Goal: Task Accomplishment & Management: Manage account settings

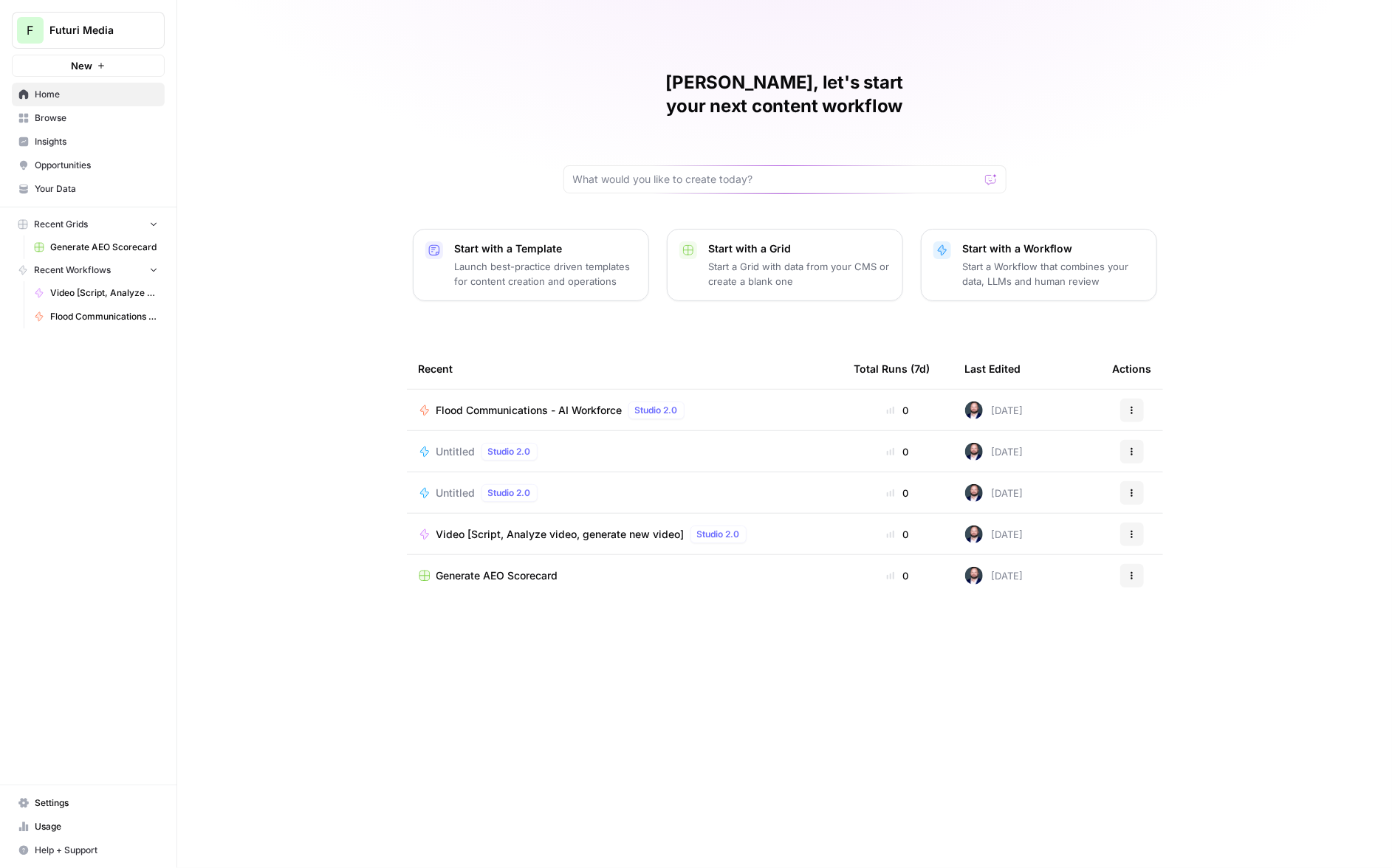
click at [29, 97] on link "Home" at bounding box center [88, 94] width 153 height 24
click at [38, 114] on span "Browse" at bounding box center [96, 118] width 123 height 13
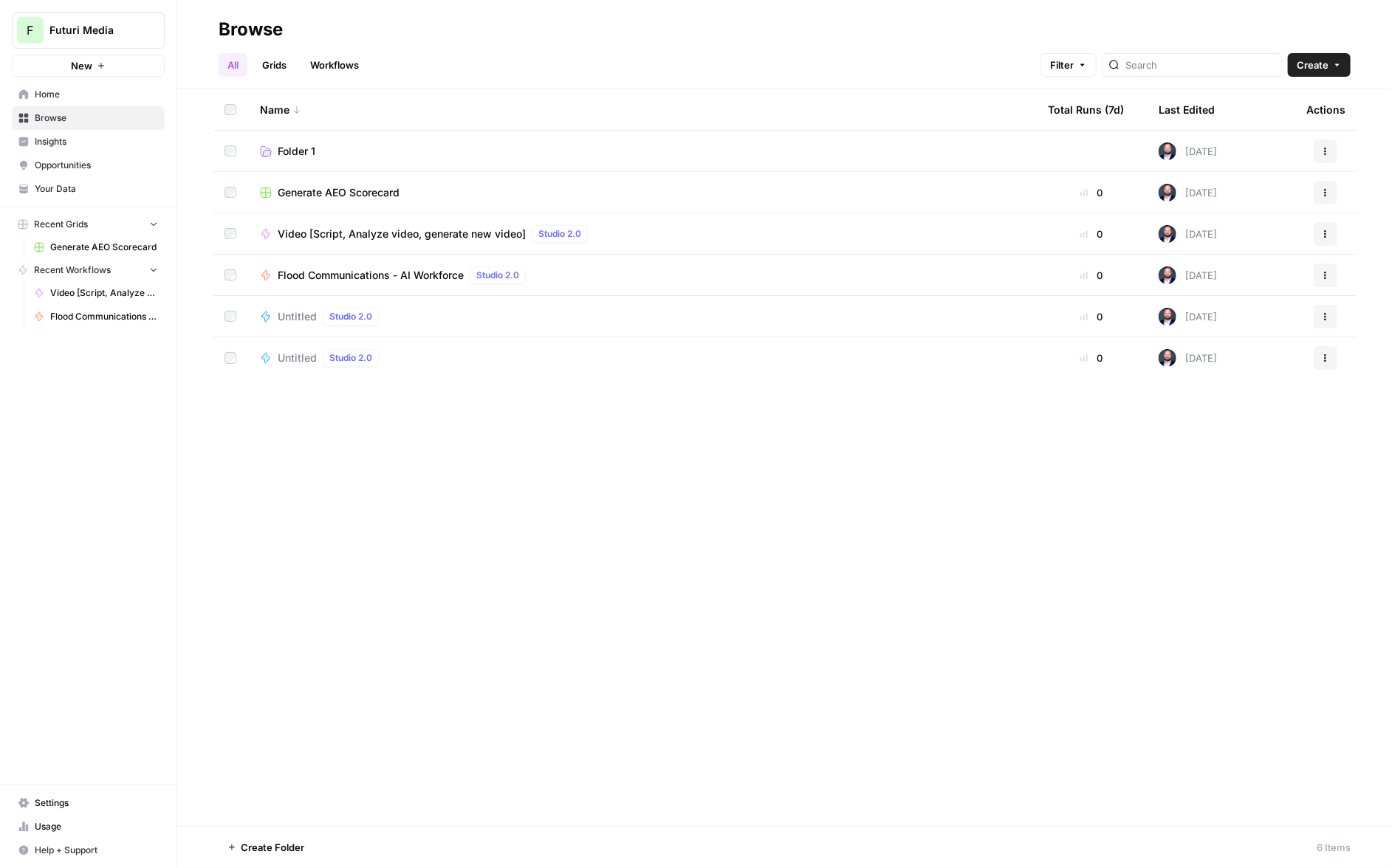
click at [69, 190] on span "Your Data" at bounding box center [96, 189] width 123 height 13
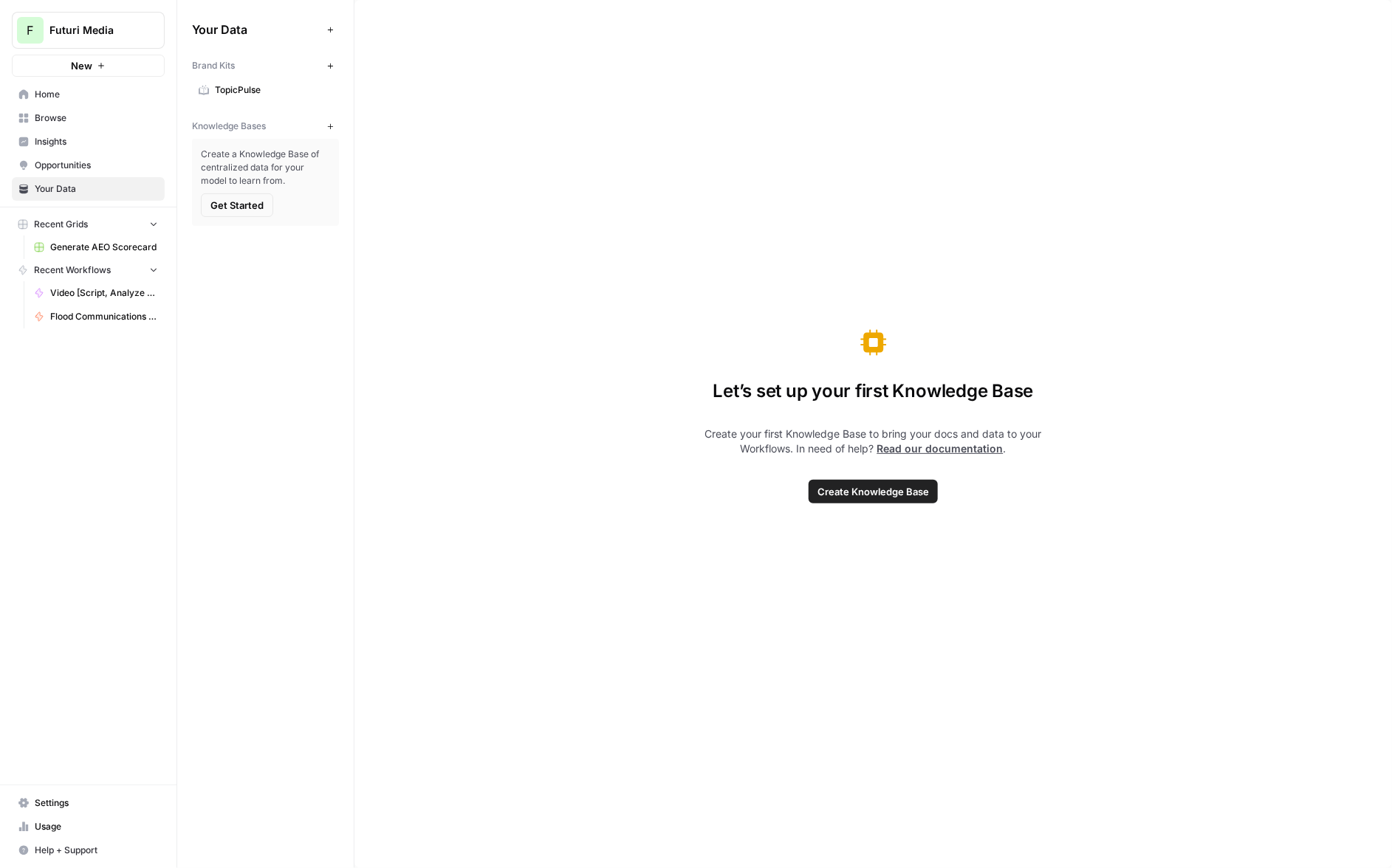
click at [88, 175] on link "Opportunities" at bounding box center [88, 165] width 153 height 24
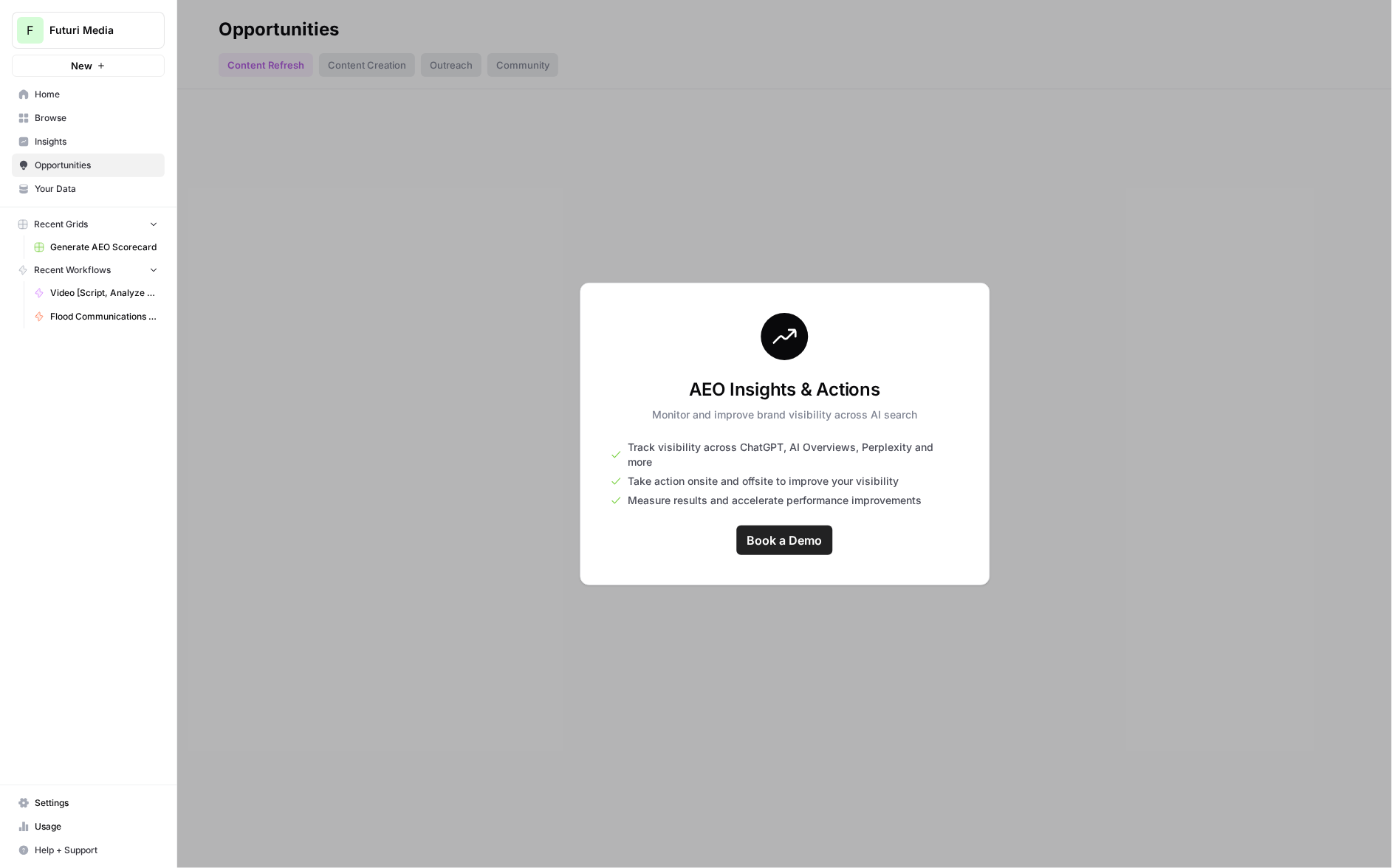
click at [87, 154] on link "Opportunities" at bounding box center [88, 165] width 153 height 24
click at [86, 143] on span "Insights" at bounding box center [96, 141] width 123 height 13
click at [84, 117] on span "Browse" at bounding box center [96, 118] width 123 height 13
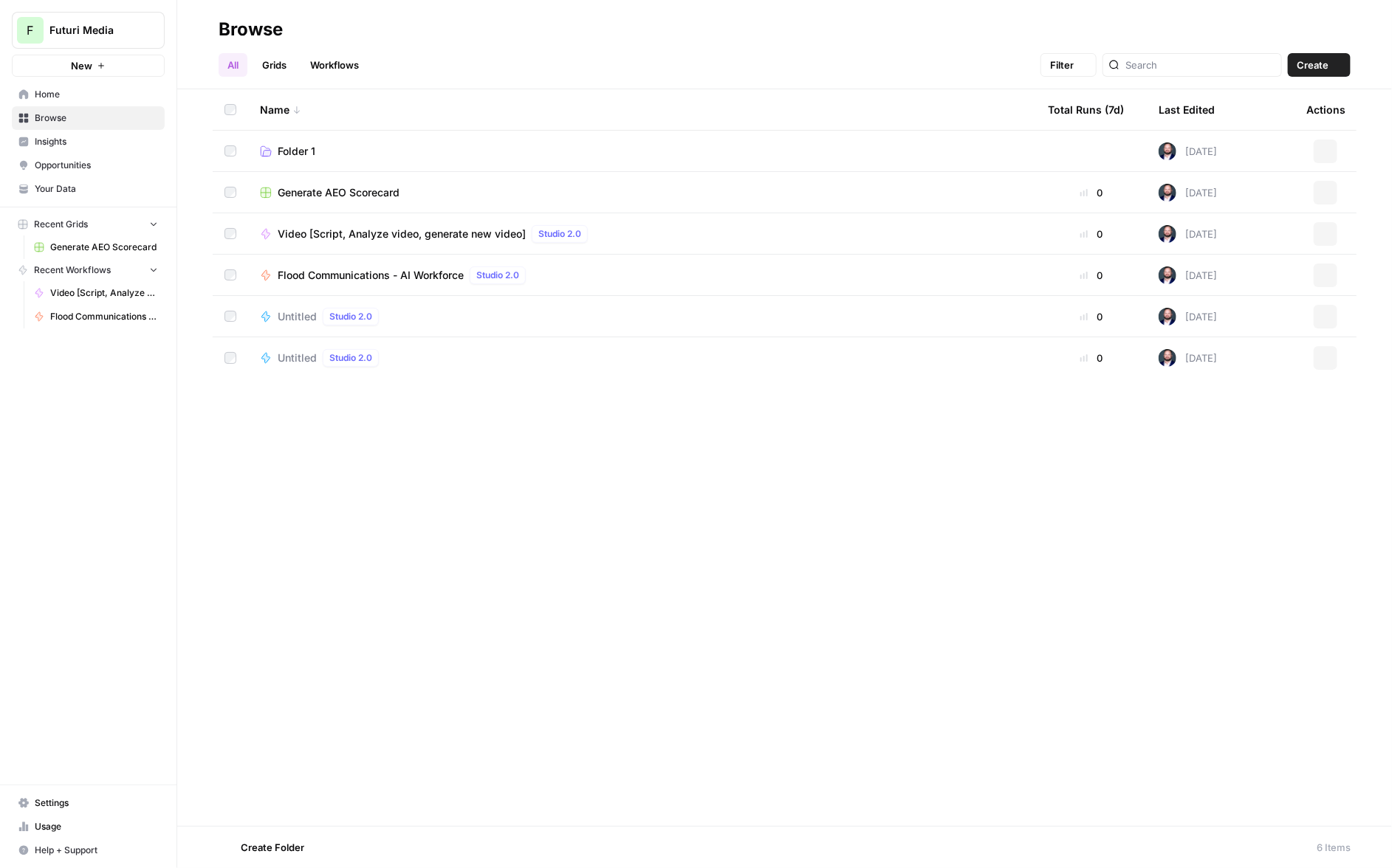
click at [79, 104] on link "Home" at bounding box center [88, 94] width 153 height 24
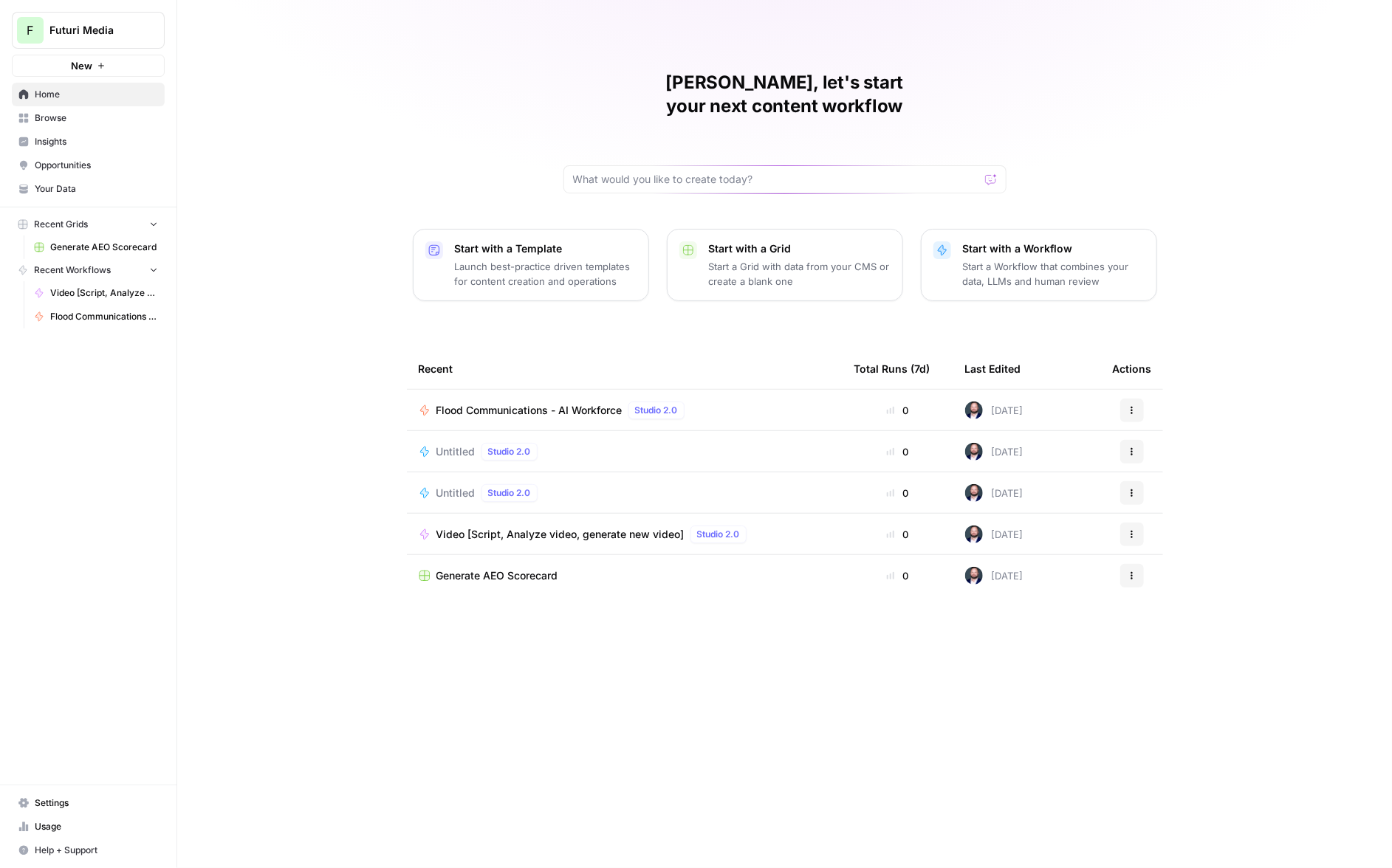
click at [114, 19] on button "F Futuri Media" at bounding box center [88, 30] width 153 height 37
click at [321, 124] on div "Nick, let's start your next content workflow Start with a Template Launch best-…" at bounding box center [784, 434] width 1215 height 868
click at [73, 794] on link "Settings" at bounding box center [88, 803] width 153 height 24
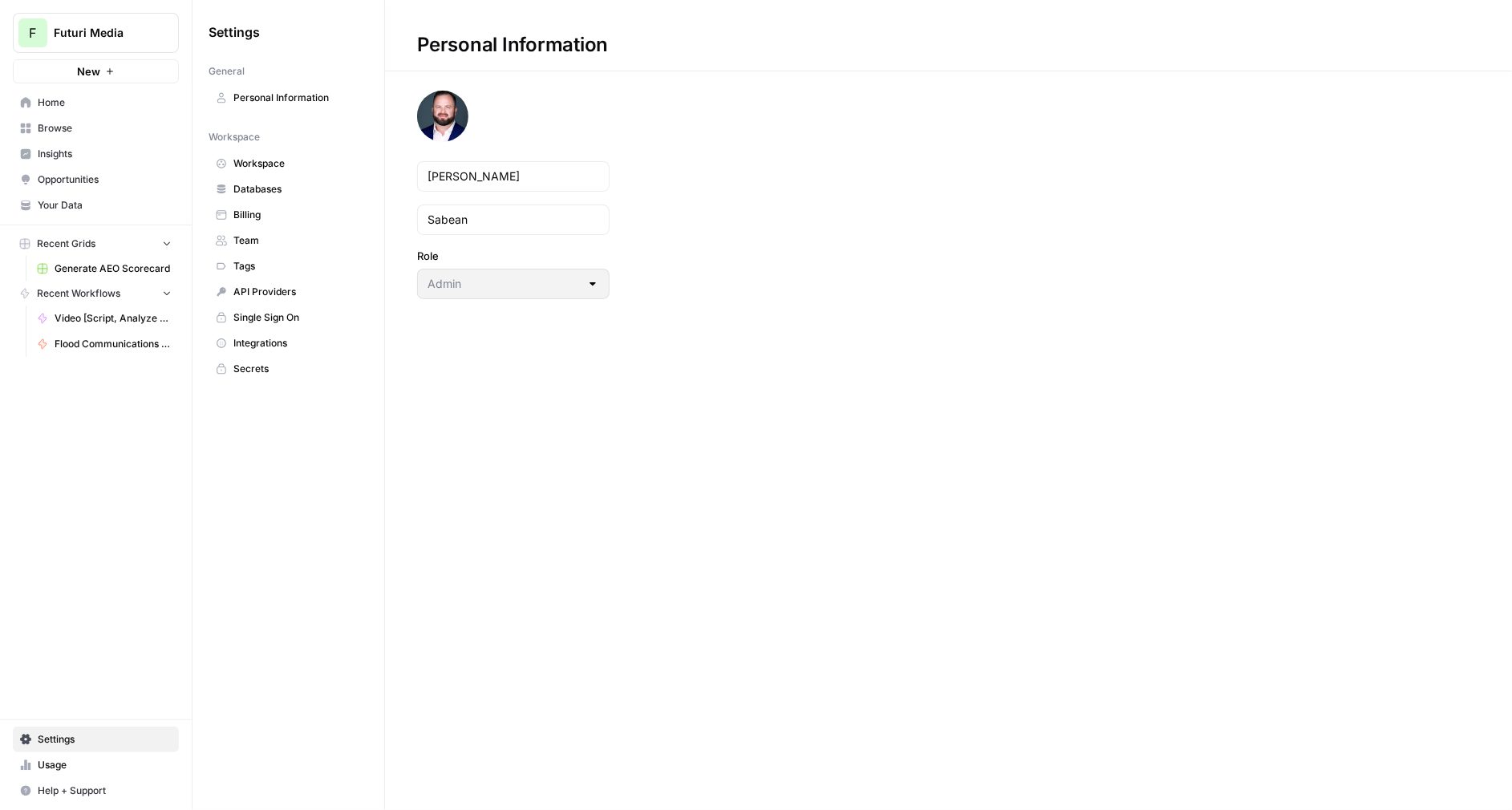
click at [265, 251] on link "Team" at bounding box center [288, 241] width 160 height 26
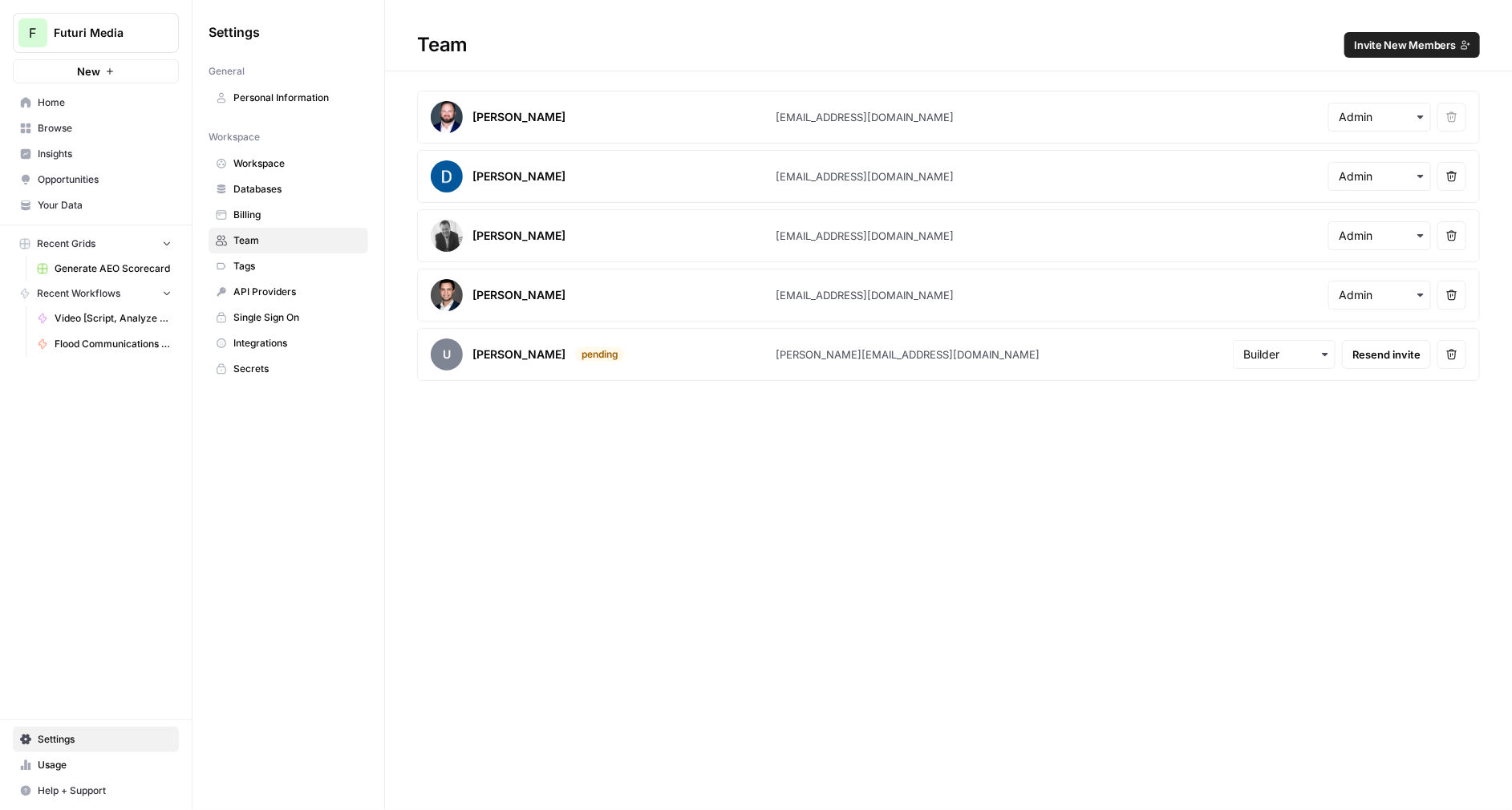
click at [1456, 238] on icon "button" at bounding box center [1452, 235] width 12 height 12
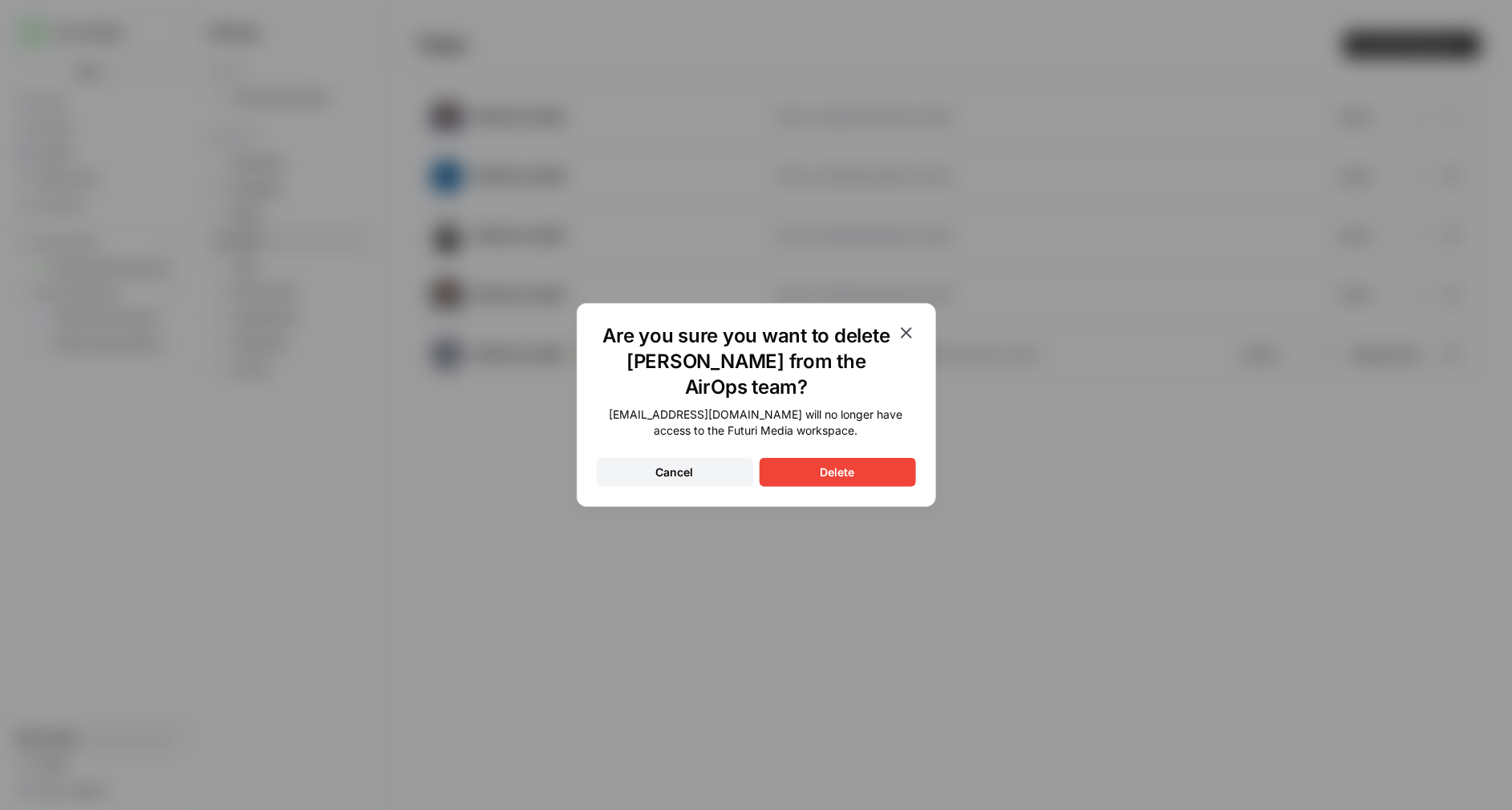
click at [843, 471] on div "Delete" at bounding box center [837, 472] width 34 height 16
click at [836, 466] on div "Delete" at bounding box center [837, 472] width 34 height 16
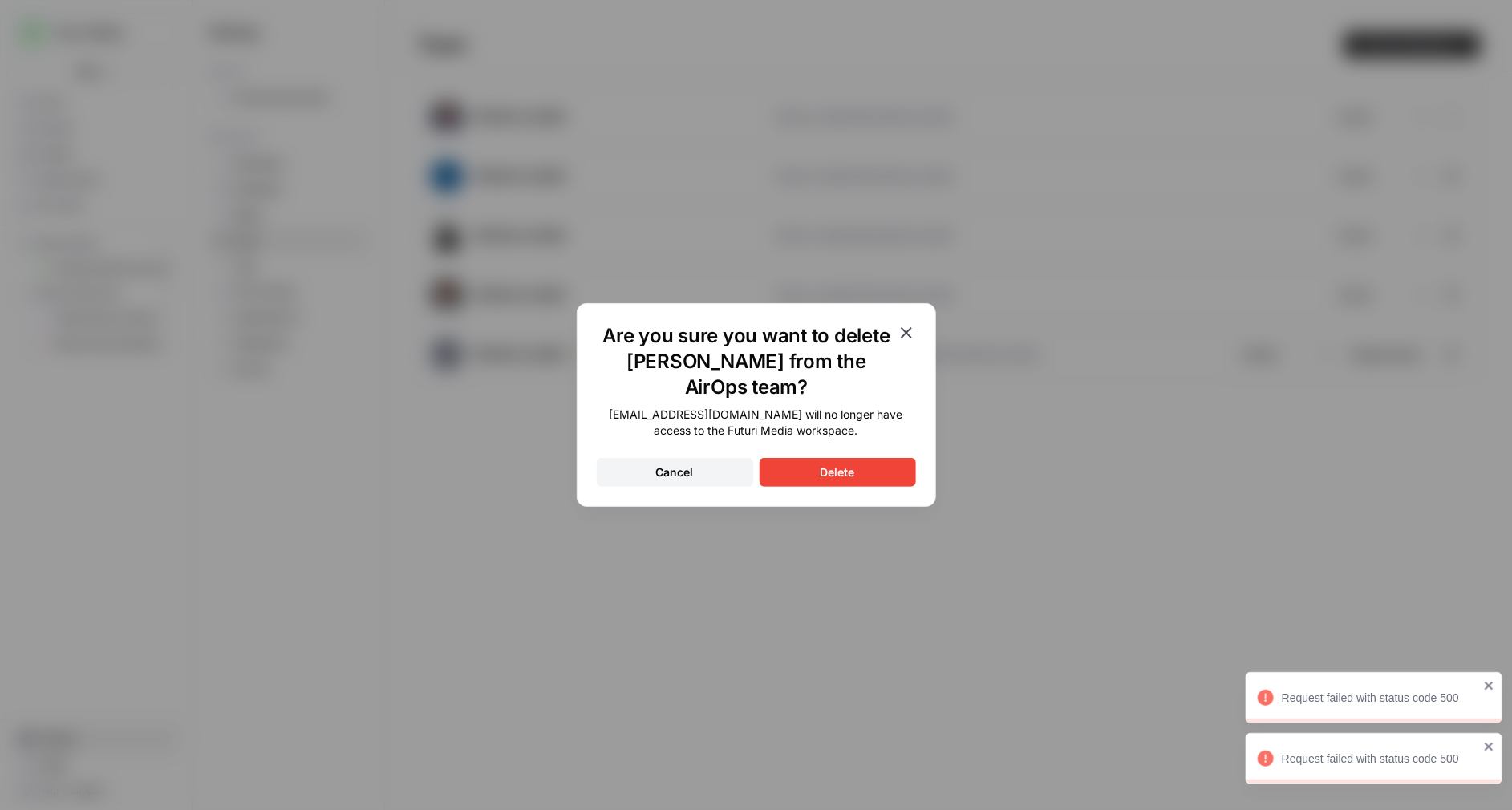
click at [1489, 744] on icon "close" at bounding box center [1490, 746] width 12 height 13
click at [1496, 686] on div "Request failed with status code 500" at bounding box center [1375, 697] width 257 height 51
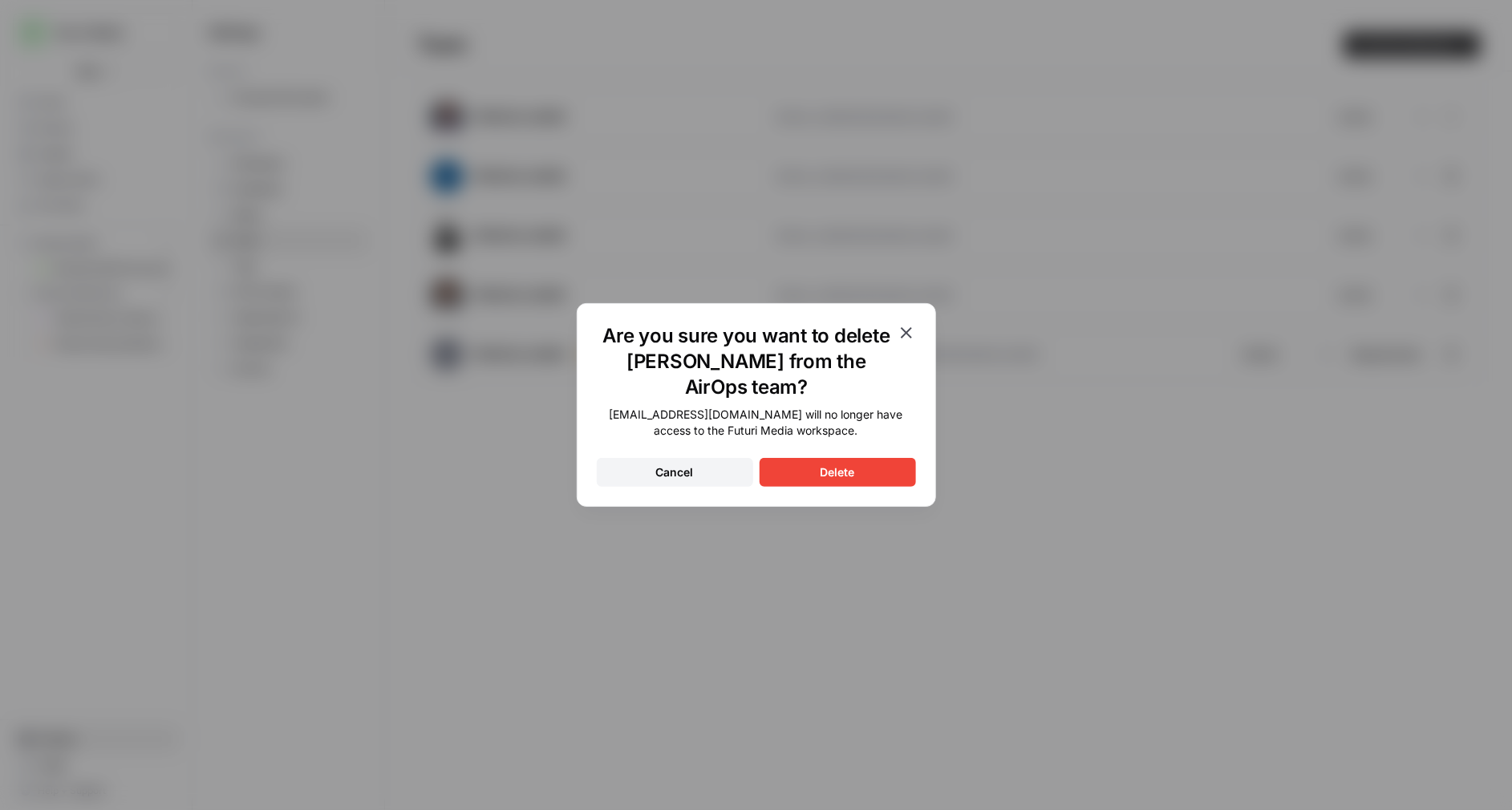
click at [798, 468] on button "Delete" at bounding box center [838, 472] width 156 height 29
click at [906, 330] on icon "button" at bounding box center [906, 332] width 19 height 19
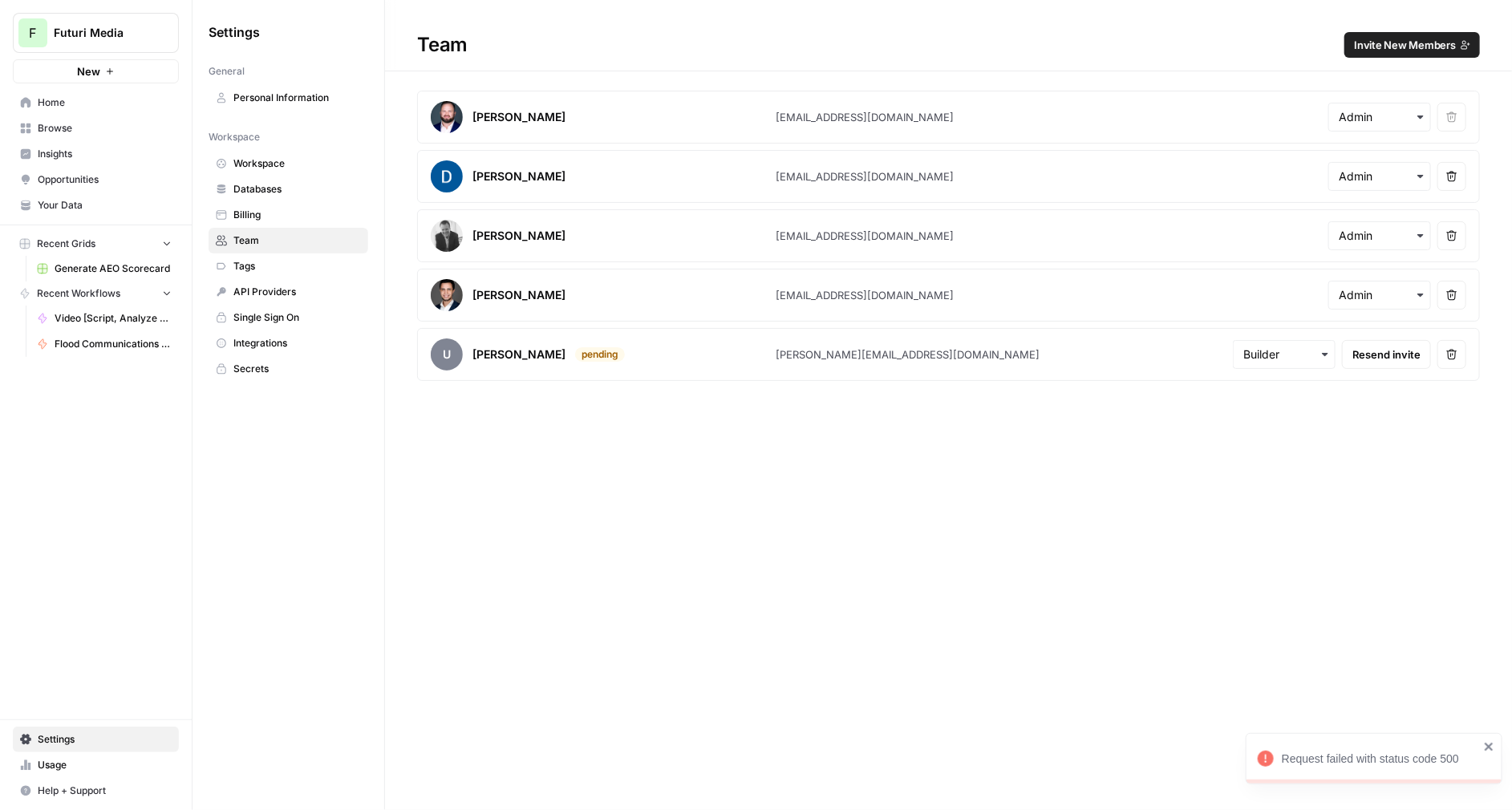
click at [1478, 367] on article "u jay pending jay@futurimedia.com Resend invite Remove user" at bounding box center [948, 354] width 1063 height 53
click at [1459, 356] on button "Remove user" at bounding box center [1452, 355] width 29 height 29
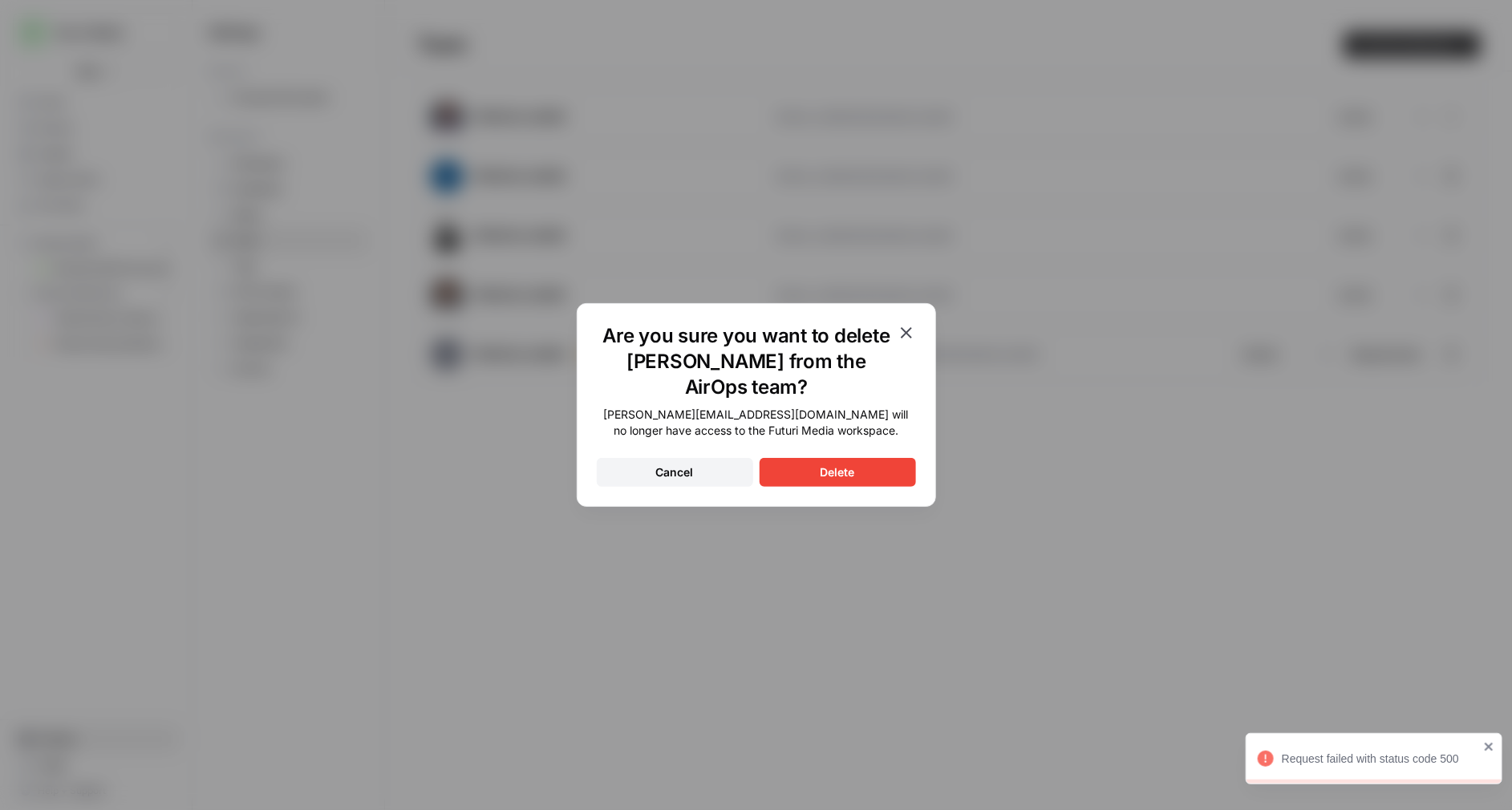
click at [879, 460] on button "Delete" at bounding box center [838, 472] width 156 height 29
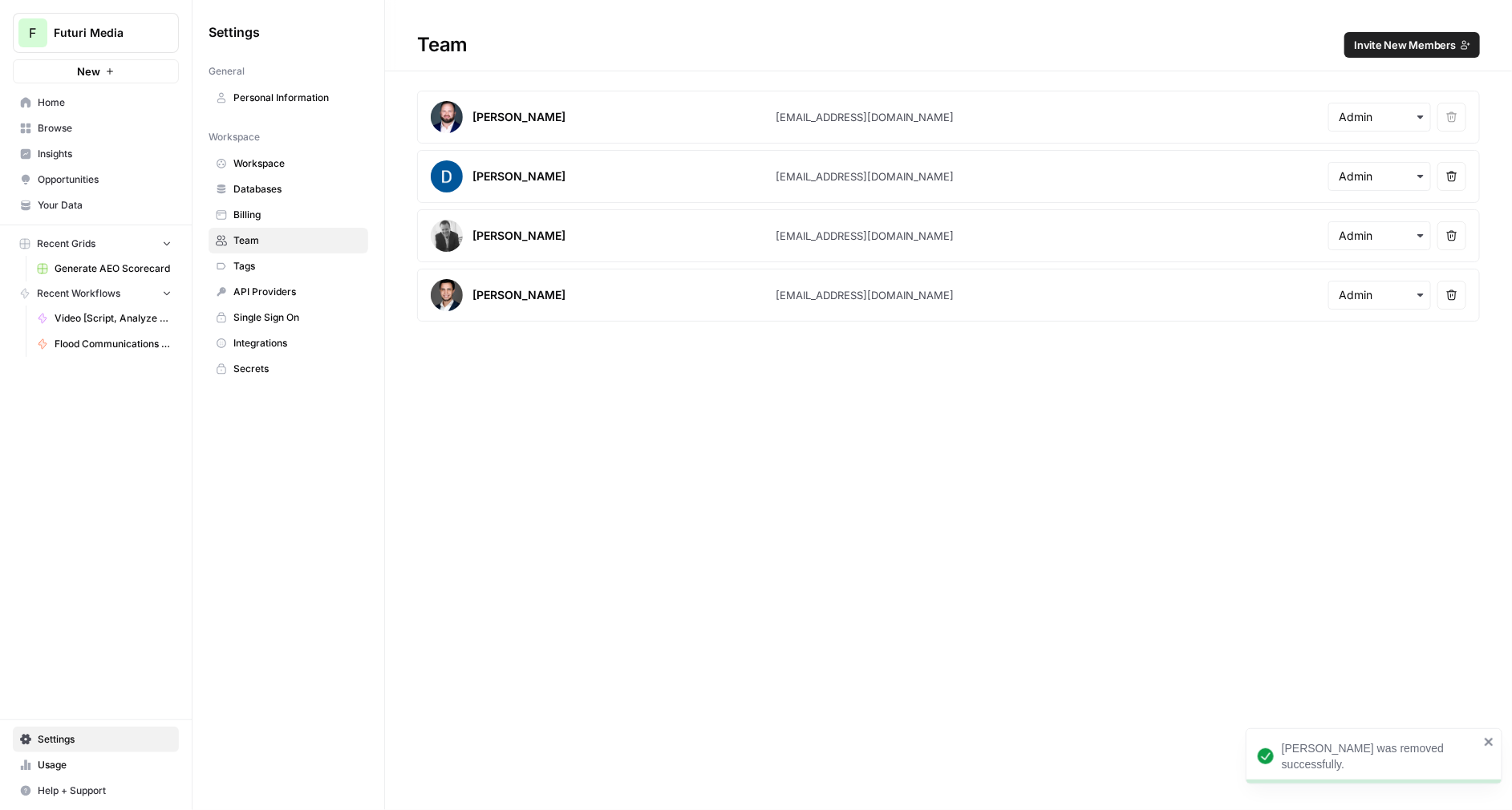
click at [1421, 250] on article "[PERSON_NAME] [PERSON_NAME][EMAIL_ADDRESS][DOMAIN_NAME] Remove user" at bounding box center [948, 235] width 1063 height 53
click at [1415, 240] on icon "button" at bounding box center [1420, 235] width 13 height 13
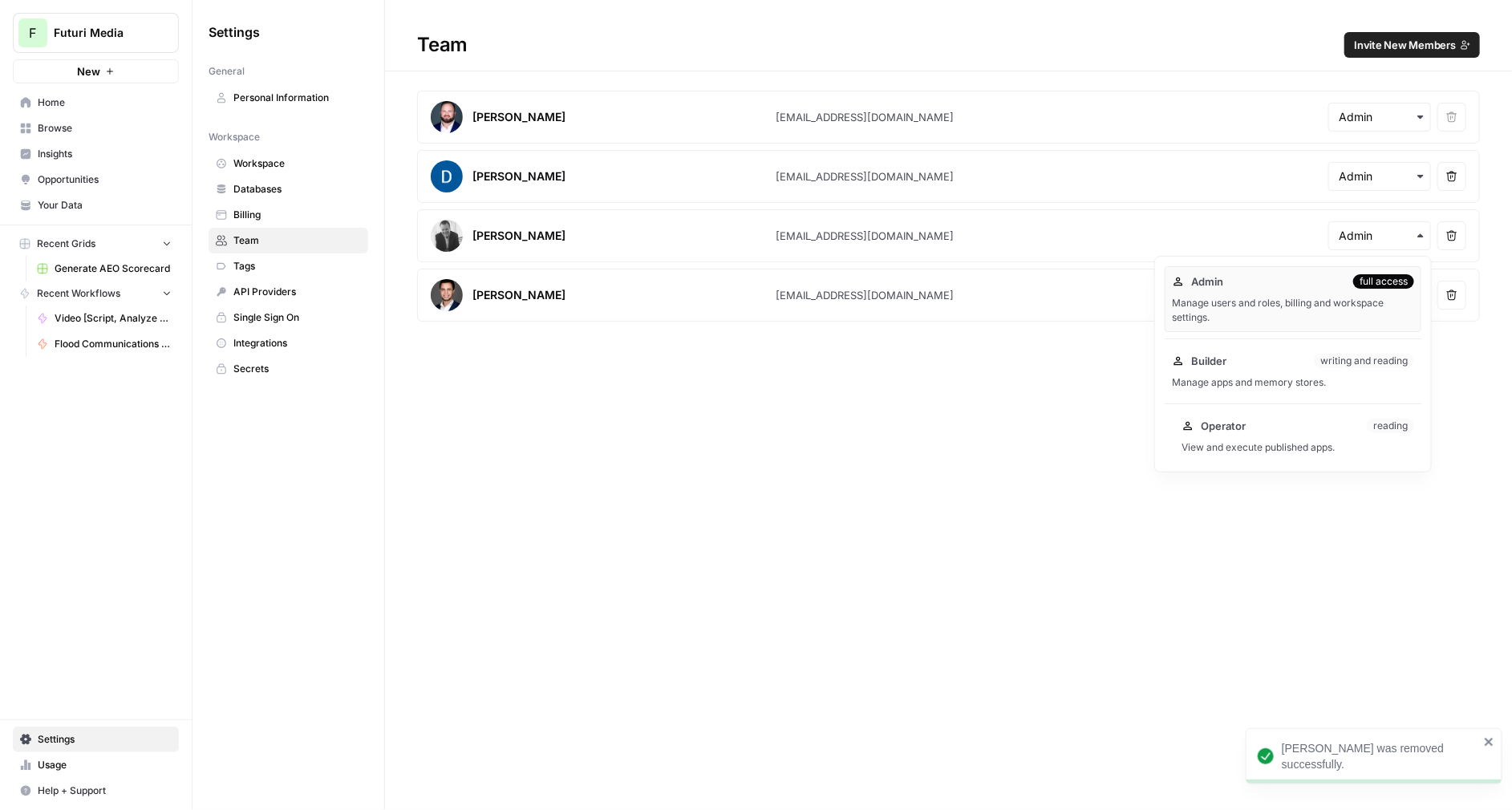
click at [1325, 413] on div "Operator reading View and execute published apps." at bounding box center [1297, 436] width 247 height 51
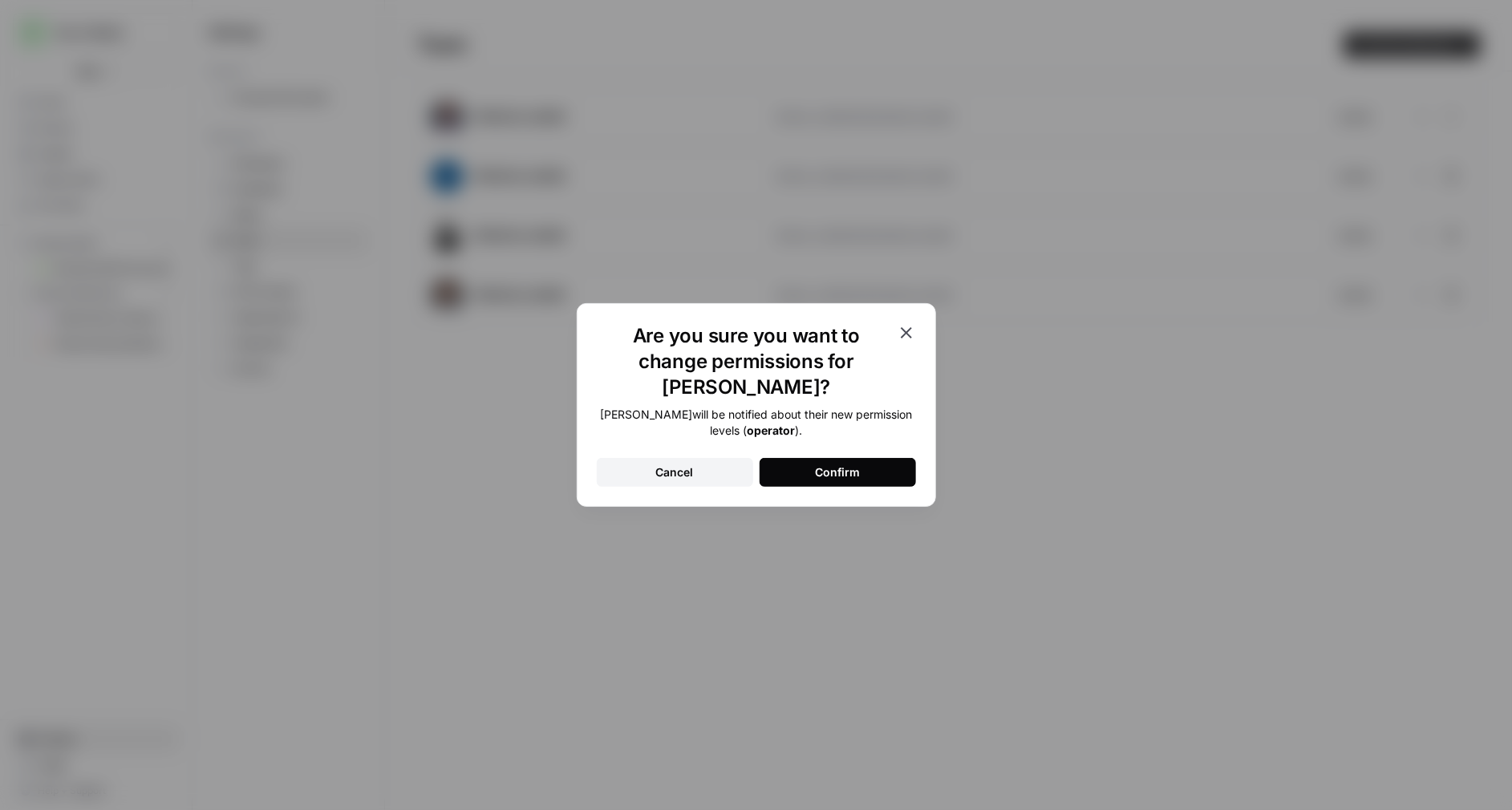
click at [834, 464] on div "Confirm" at bounding box center [837, 472] width 45 height 16
click at [1325, 289] on div "Are you sure you want to change permissions for Christopher? Christopher will b…" at bounding box center [756, 405] width 1512 height 810
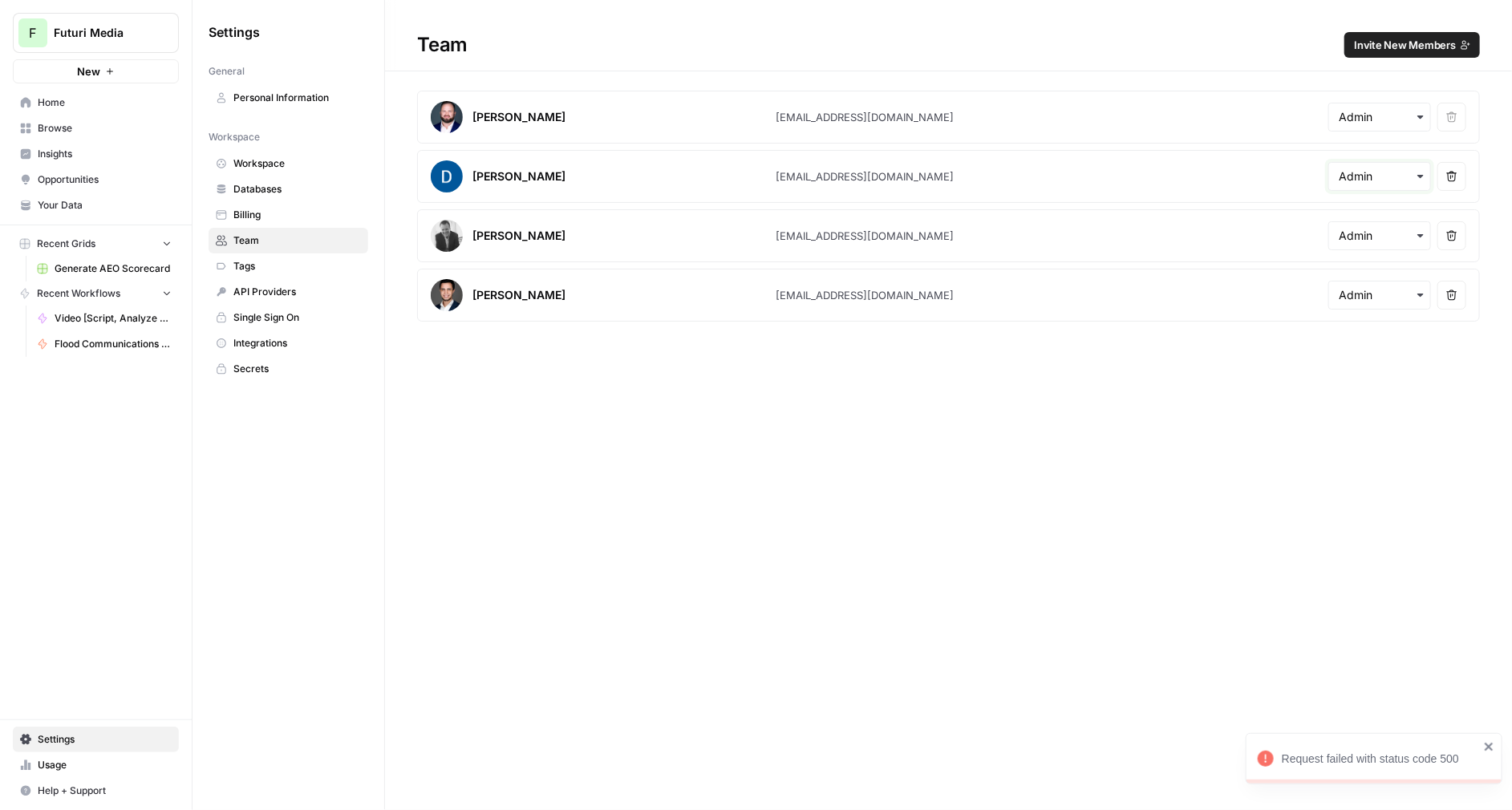
click at [1410, 180] on input "text" at bounding box center [1379, 177] width 82 height 16
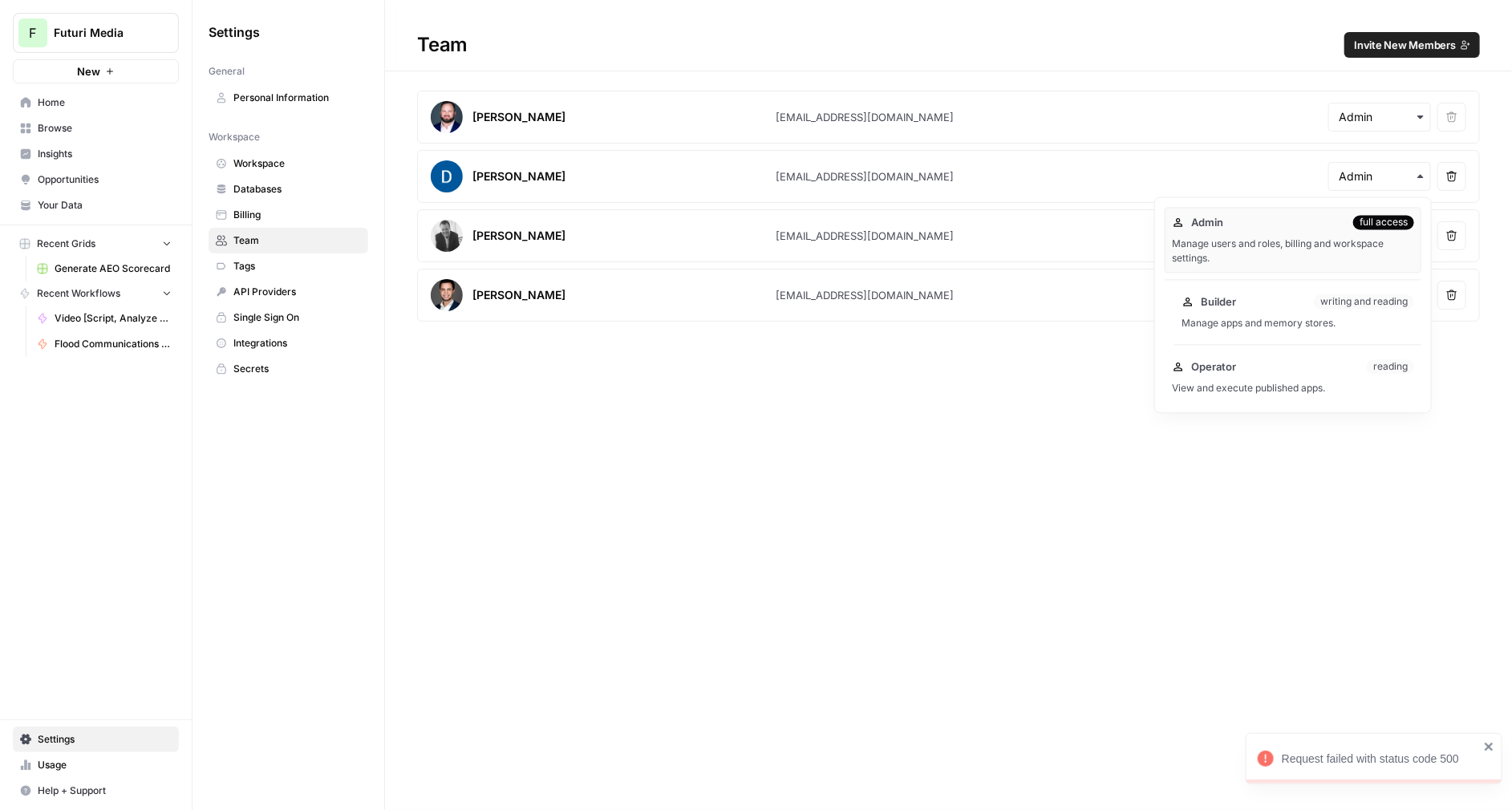
click at [1283, 299] on div "Builder writing and reading" at bounding box center [1297, 302] width 233 height 16
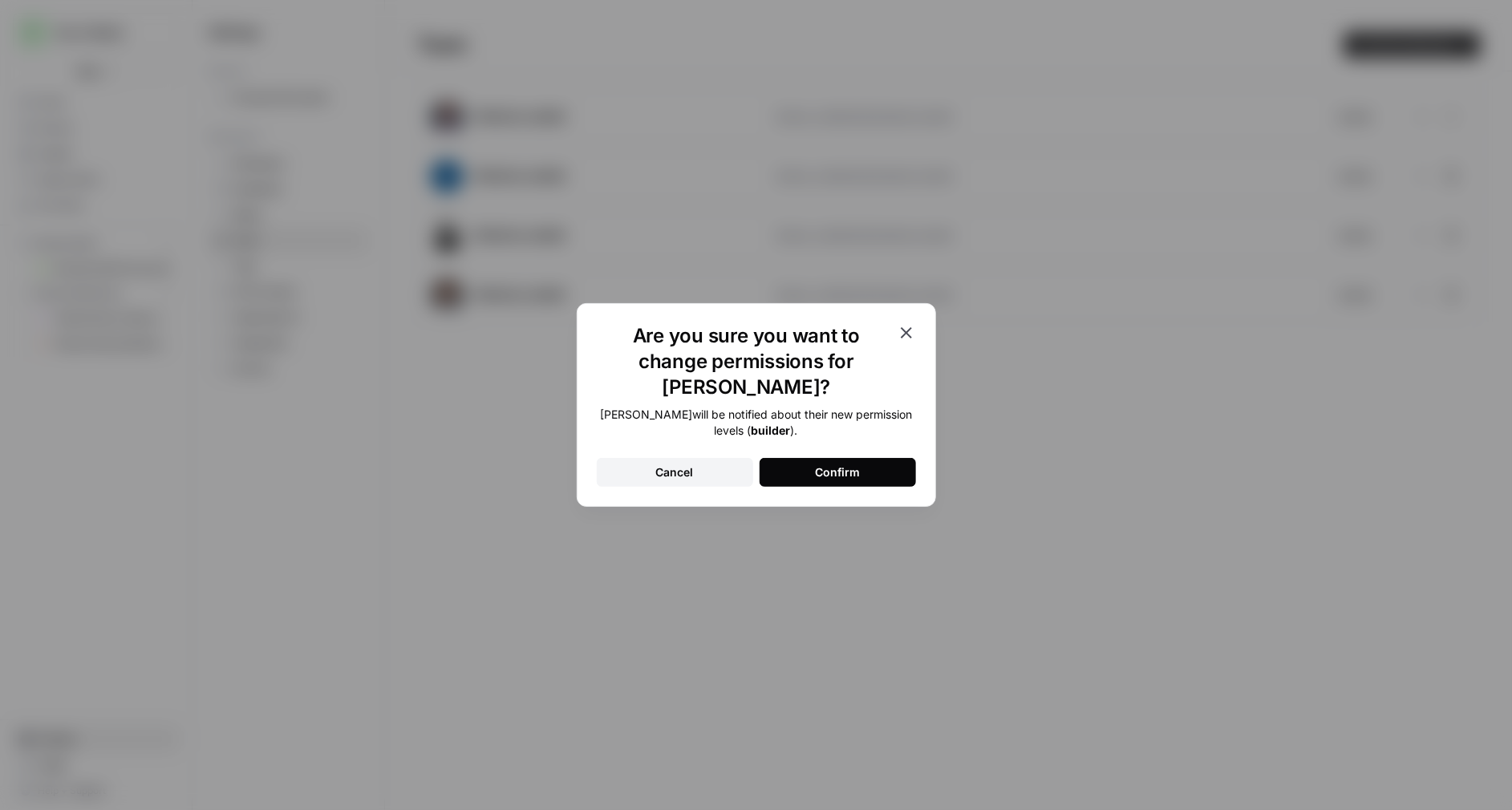
click at [853, 464] on div "Confirm" at bounding box center [837, 472] width 45 height 16
click at [1085, 390] on div "Are you sure you want to change permissions for Dan? Dan will be notified about…" at bounding box center [756, 405] width 1512 height 810
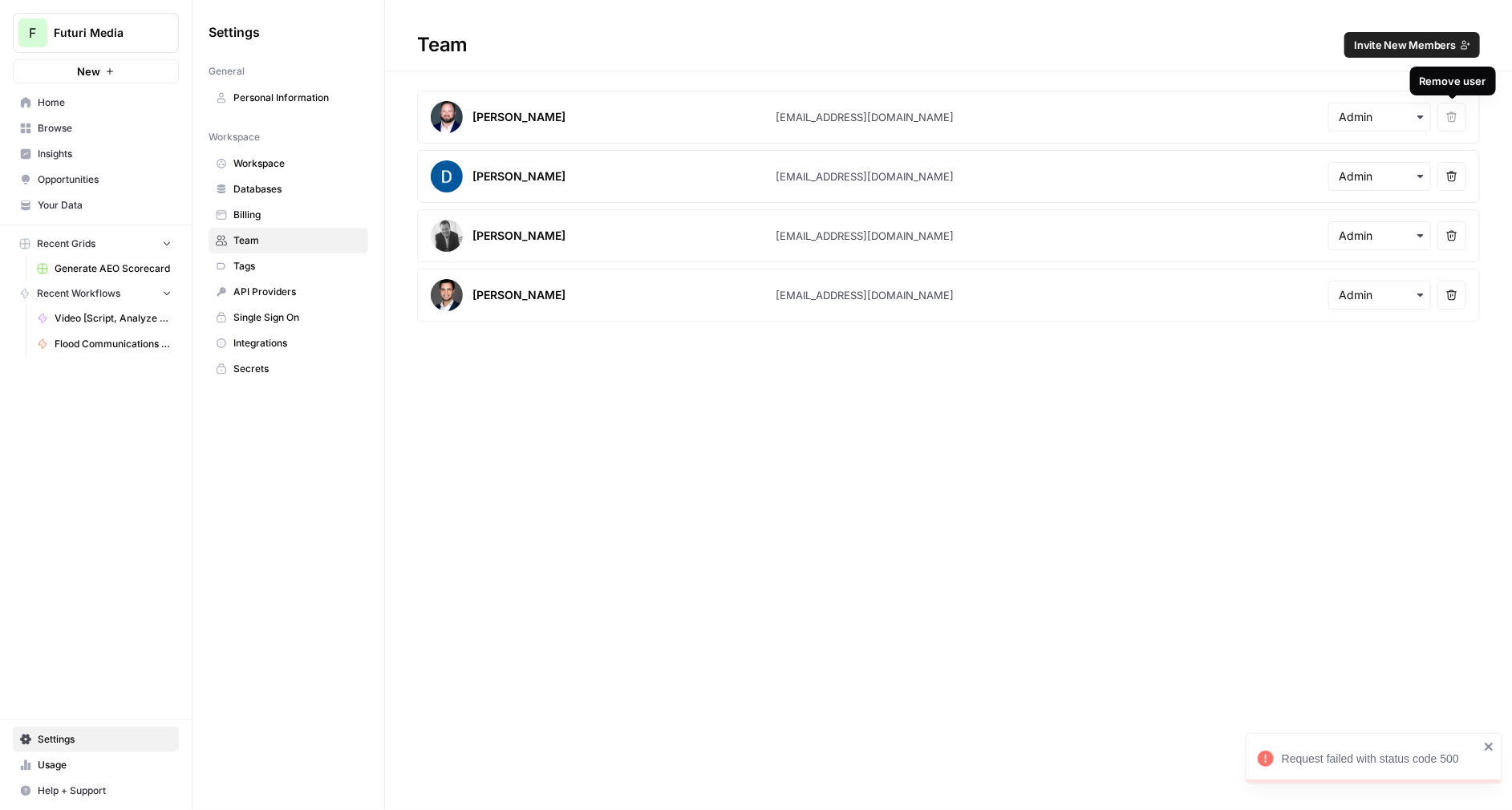
click at [1449, 195] on div "Remove user" at bounding box center [1453, 198] width 60 height 14
click at [1455, 169] on button "Remove user" at bounding box center [1452, 176] width 29 height 29
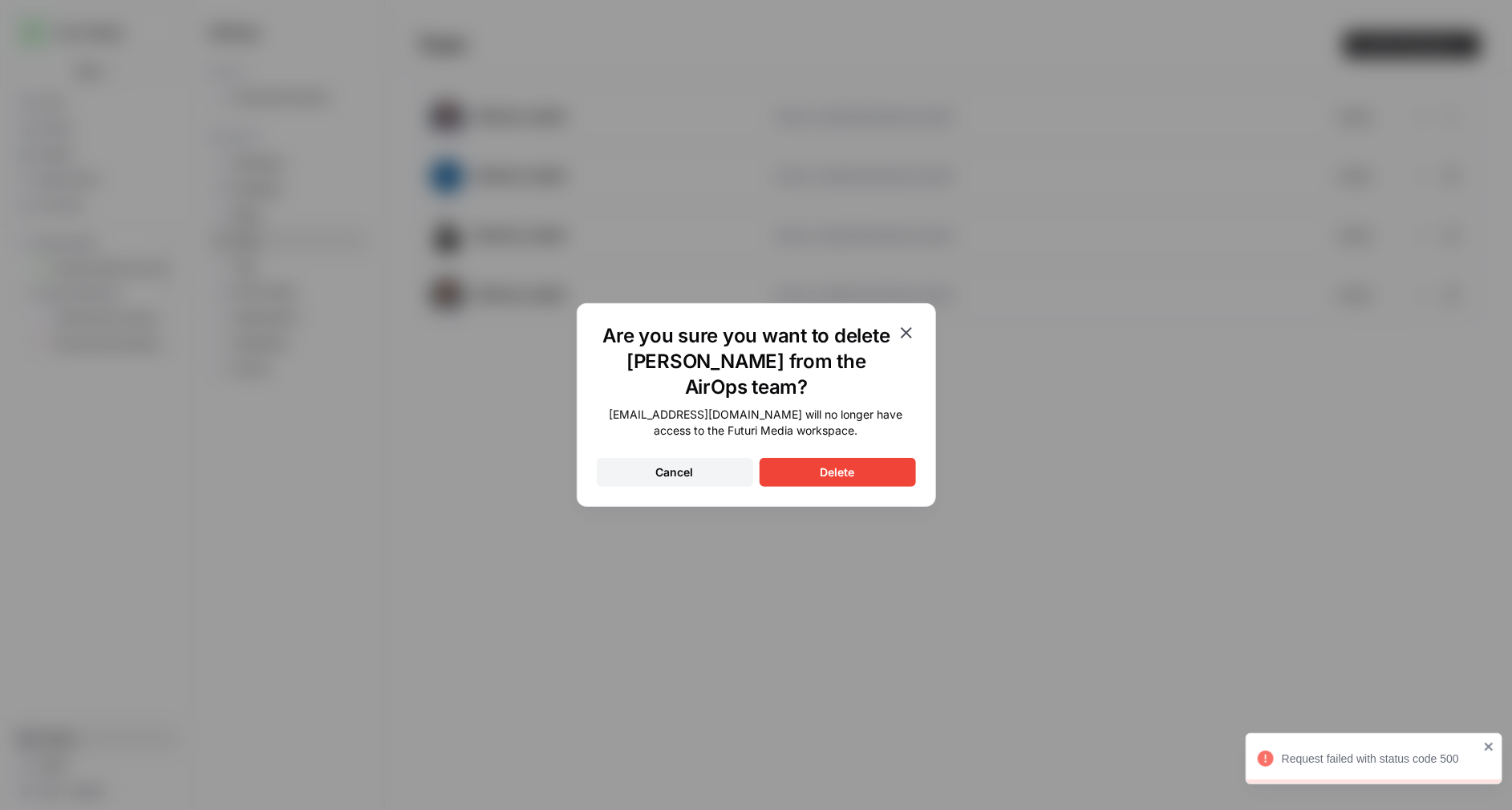
click at [842, 464] on div "Delete" at bounding box center [837, 472] width 34 height 16
click at [843, 464] on div "Delete" at bounding box center [837, 472] width 34 height 16
click at [983, 418] on div "Are you sure you want to delete Dan Wise from the AirOps team? danwise@futurime…" at bounding box center [756, 405] width 1512 height 810
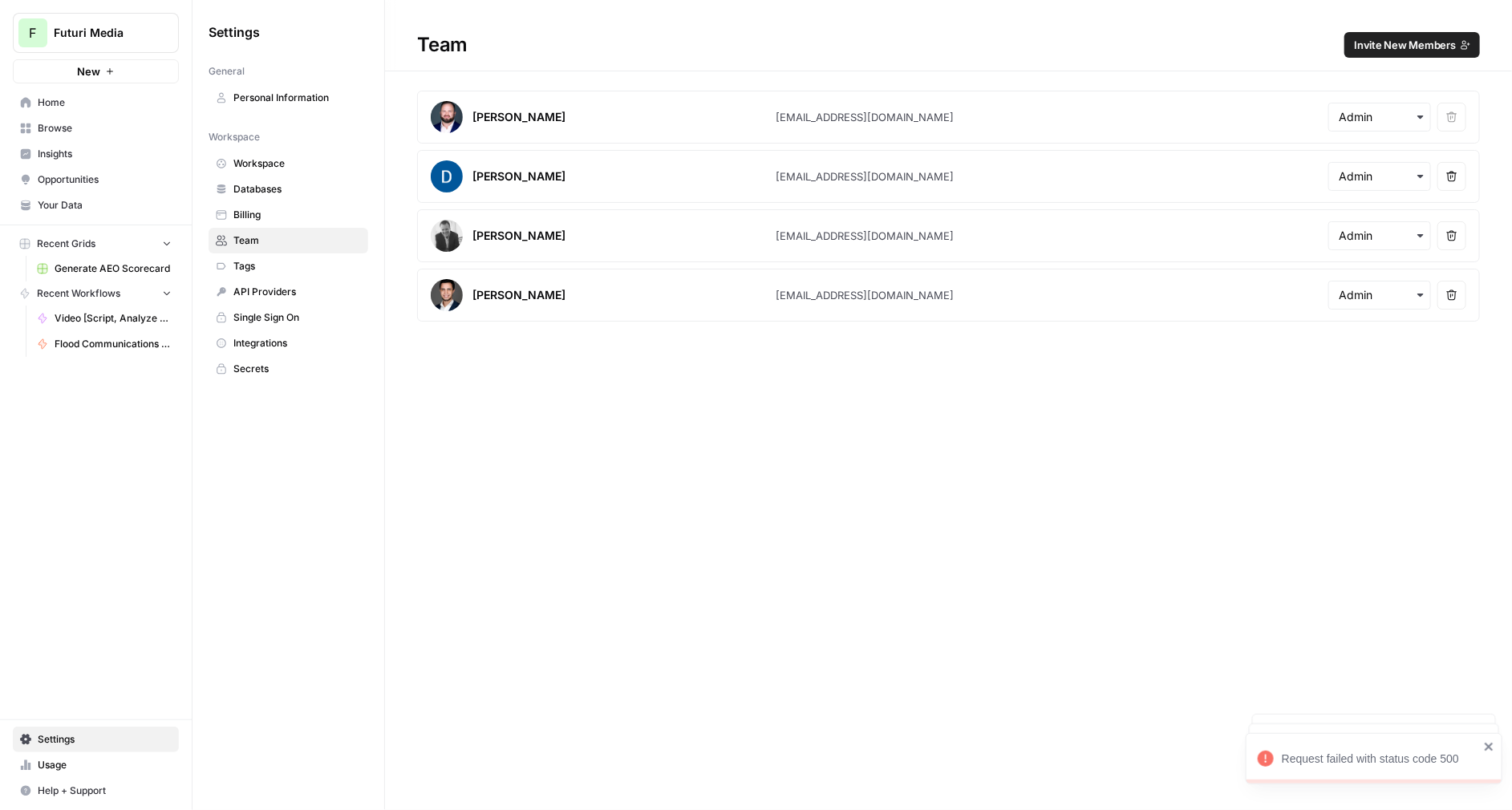
click at [1425, 48] on span "Invite New Members" at bounding box center [1404, 45] width 102 height 16
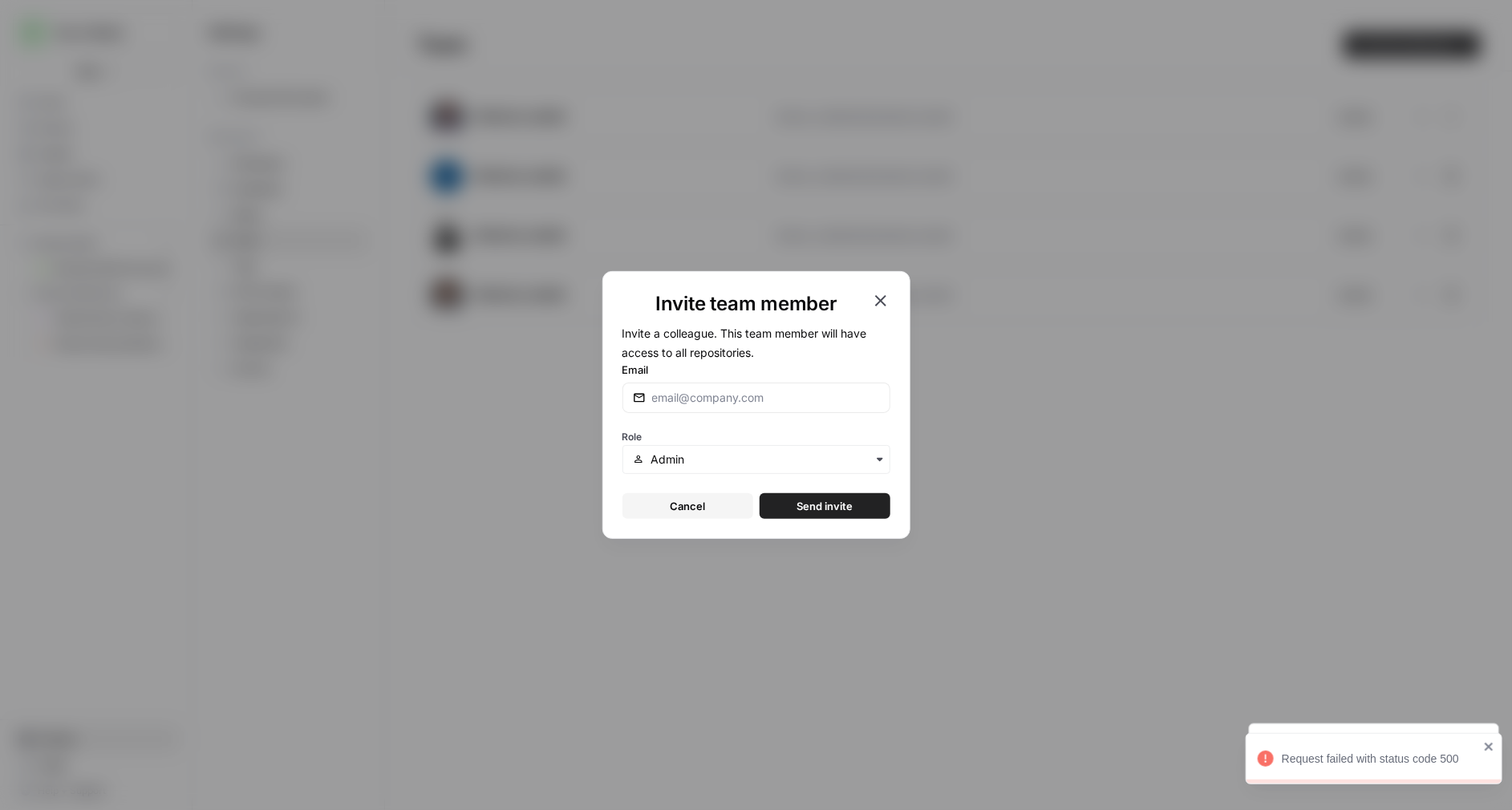
click at [708, 415] on form "Invite a colleague. This team member will have access to all repositories. Emai…" at bounding box center [756, 421] width 268 height 196
click at [710, 398] on input "Email" at bounding box center [766, 398] width 228 height 16
type input "nick@sabe"
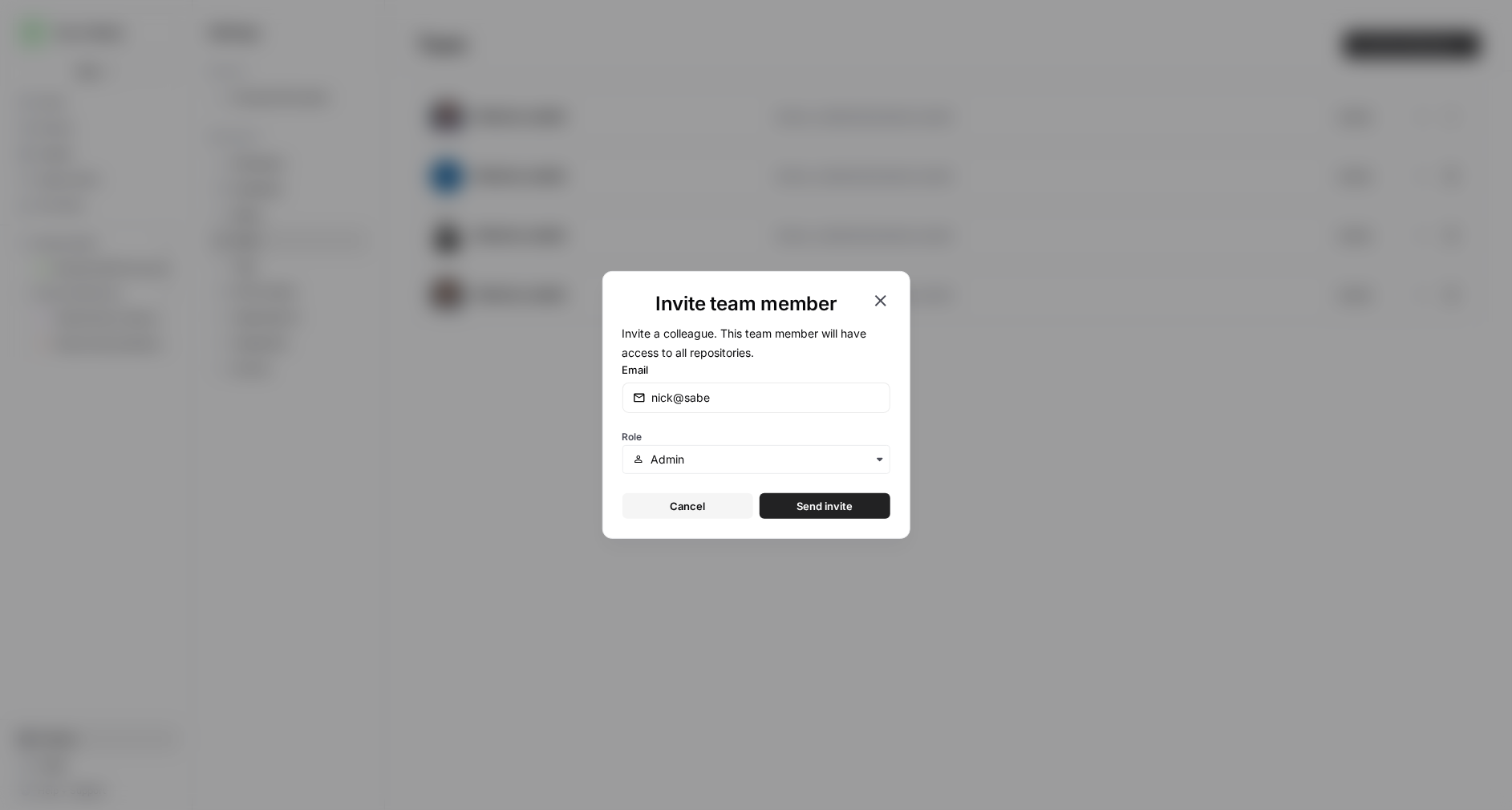
click at [1295, 643] on div "Invite team member Invite a colleague. This team member will have access to all…" at bounding box center [756, 405] width 1512 height 810
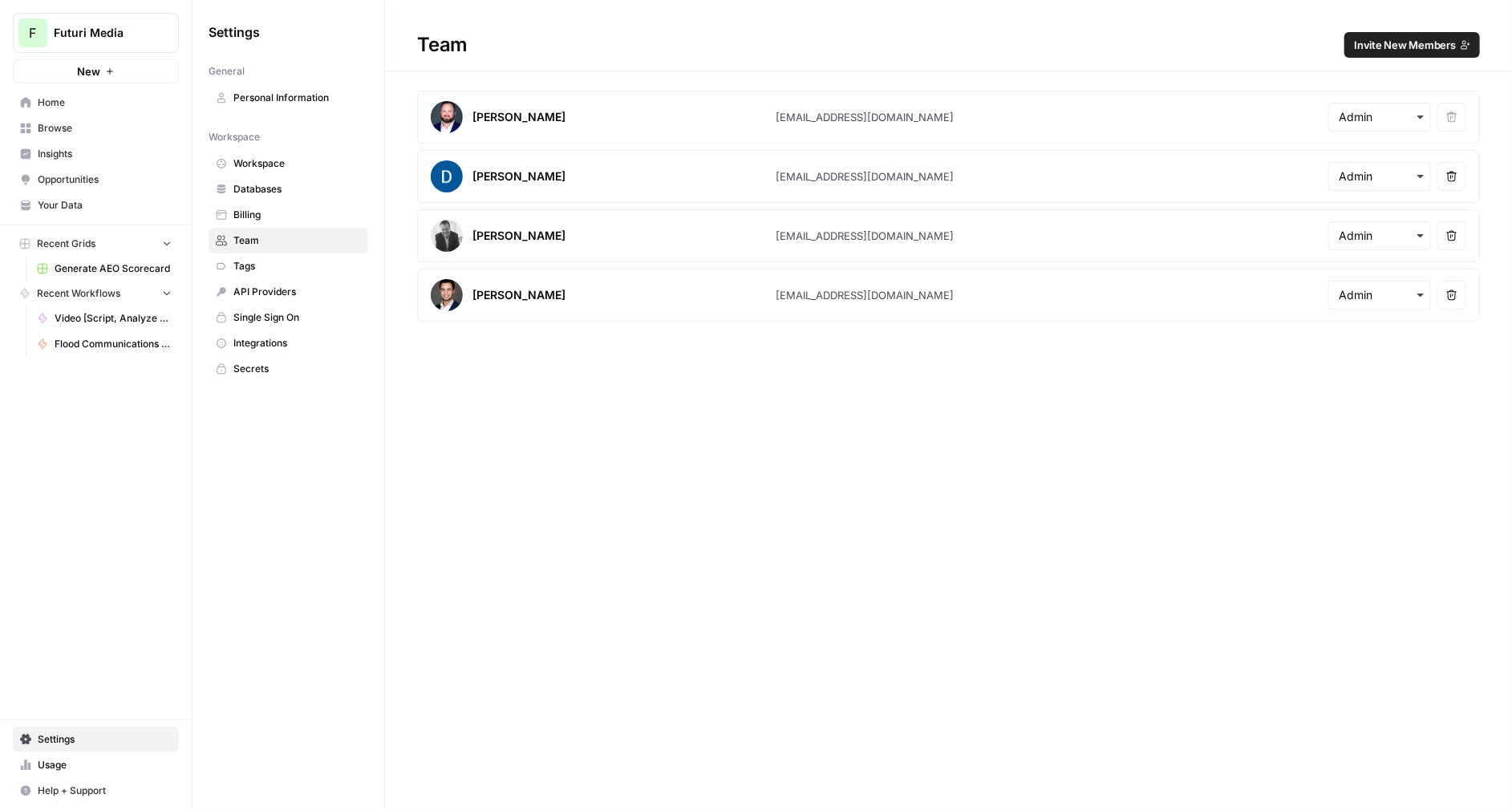
click at [1443, 62] on h1 "Team Invite New Members" at bounding box center [949, 35] width 1127 height 71
click at [1444, 51] on span "Invite New Members" at bounding box center [1404, 45] width 102 height 16
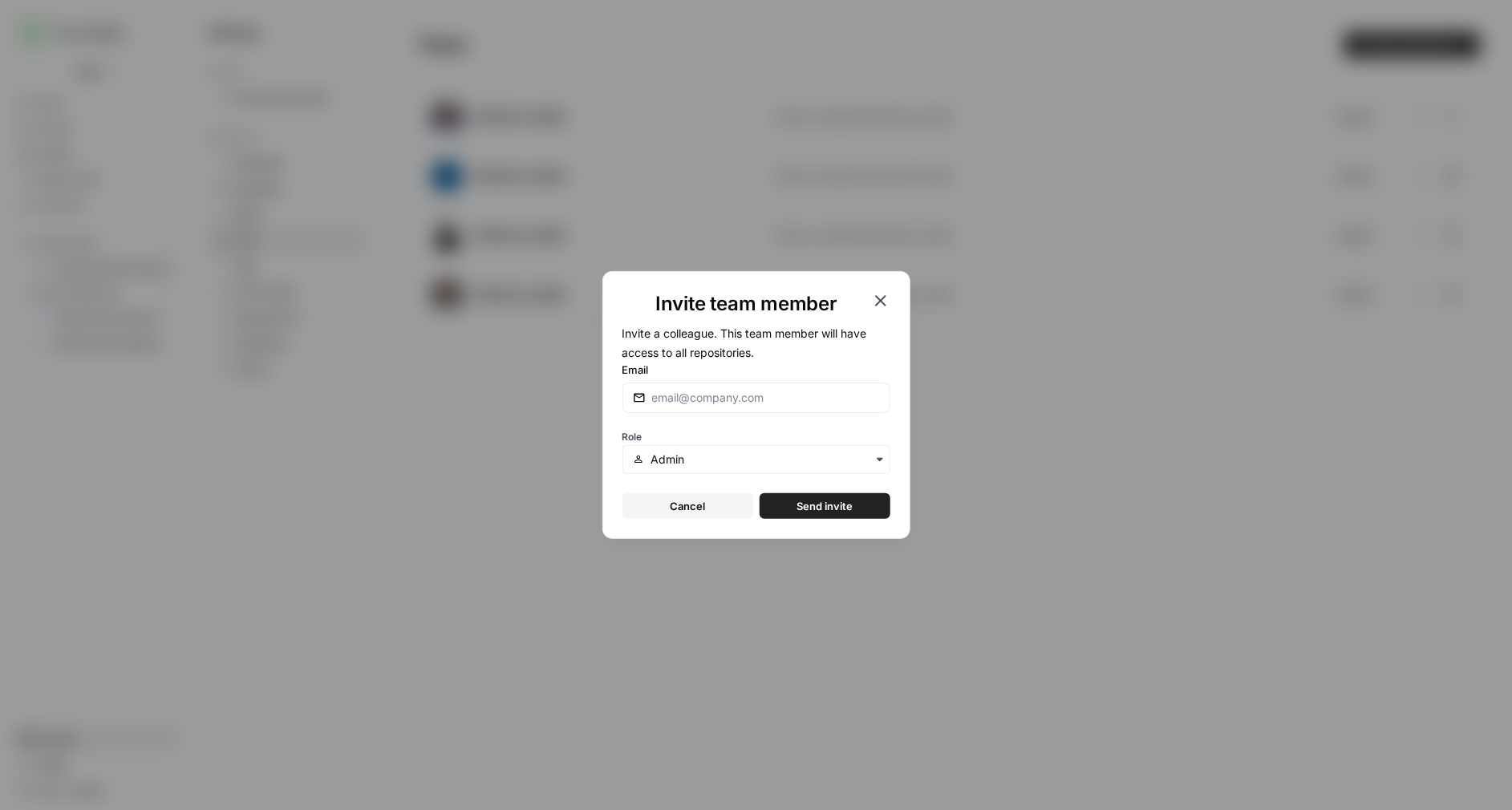
click at [739, 418] on form "Invite a colleague. This team member will have access to all repositories. Emai…" at bounding box center [756, 421] width 268 height 196
click at [745, 401] on input "Email" at bounding box center [766, 398] width 228 height 16
type input "[PERSON_NAME][EMAIL_ADDRESS][DOMAIN_NAME]"
click at [778, 506] on button "Send invite" at bounding box center [826, 506] width 131 height 26
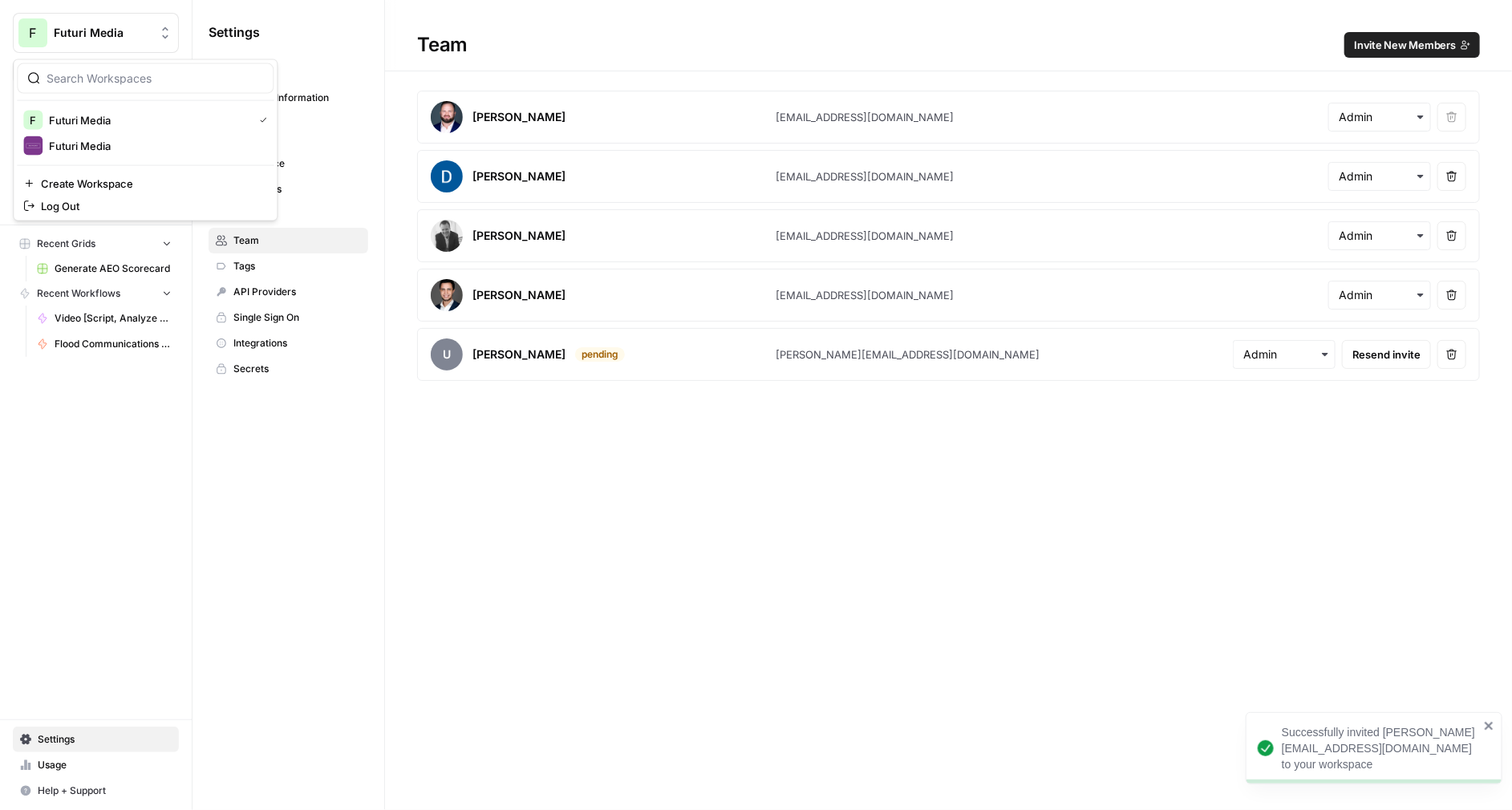
click at [111, 32] on span "Futuri Media" at bounding box center [102, 33] width 97 height 16
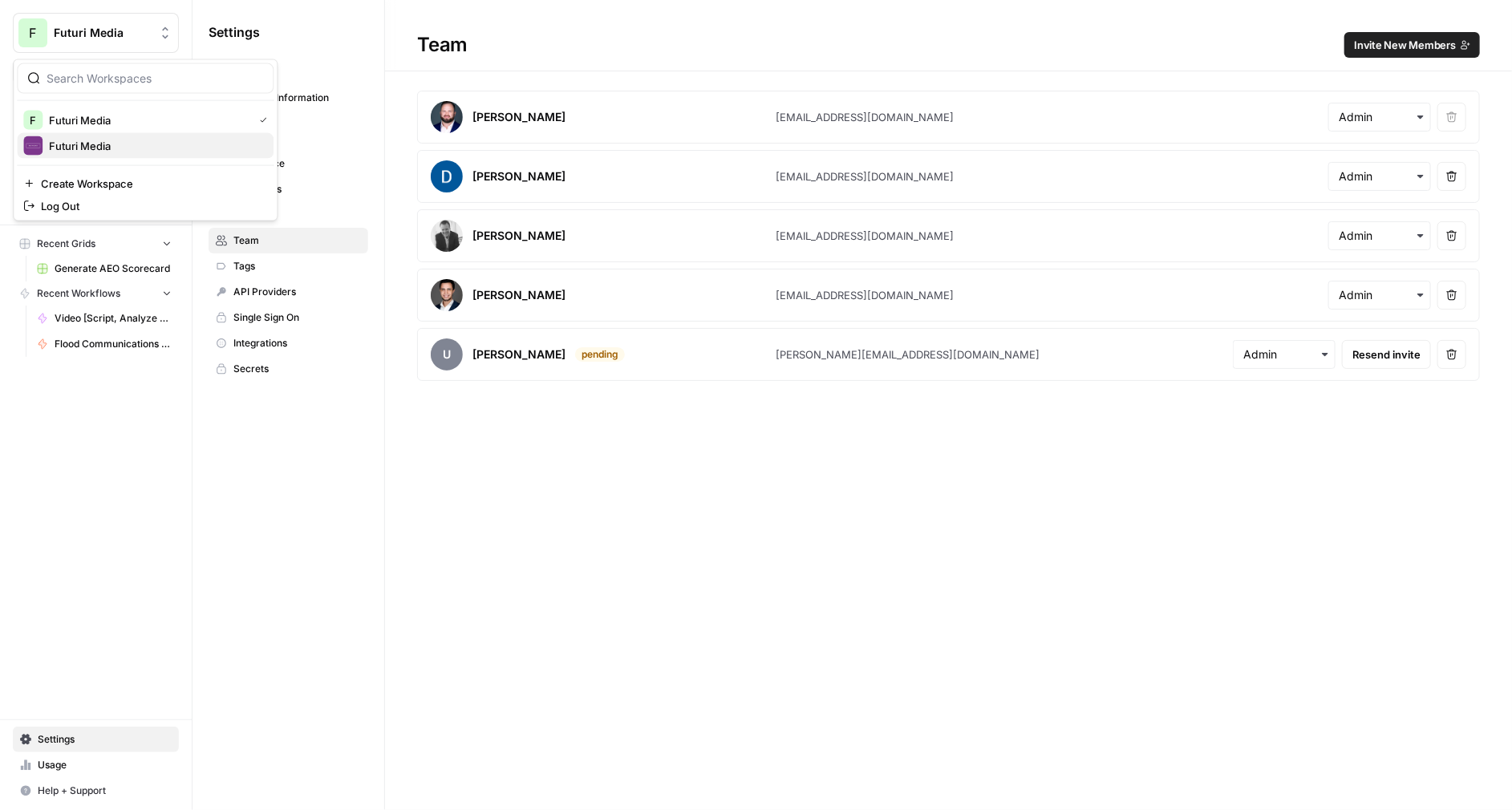
click at [106, 139] on span "Futuri Media" at bounding box center [155, 146] width 212 height 16
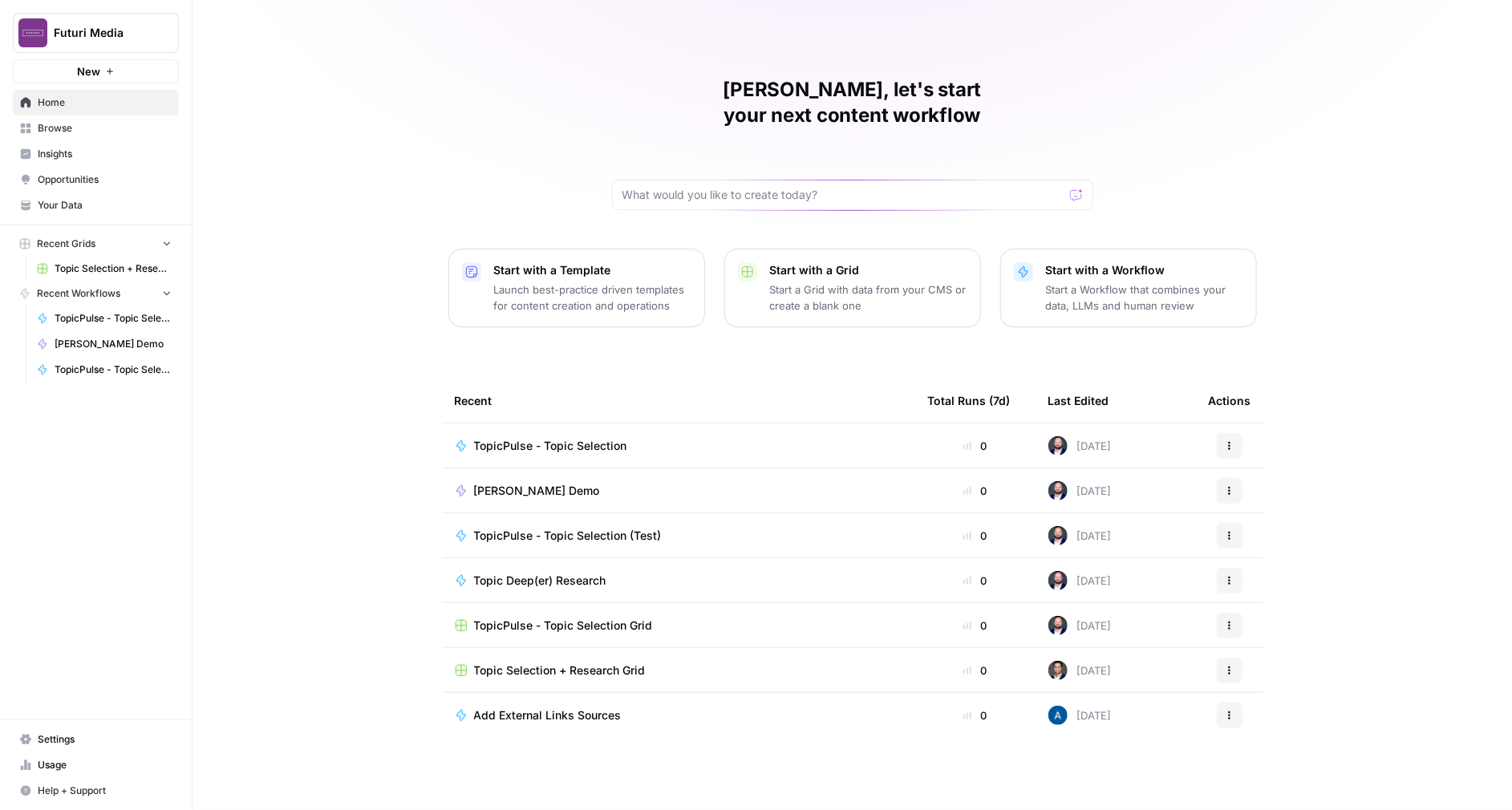
click at [76, 730] on link "Settings" at bounding box center [95, 739] width 166 height 26
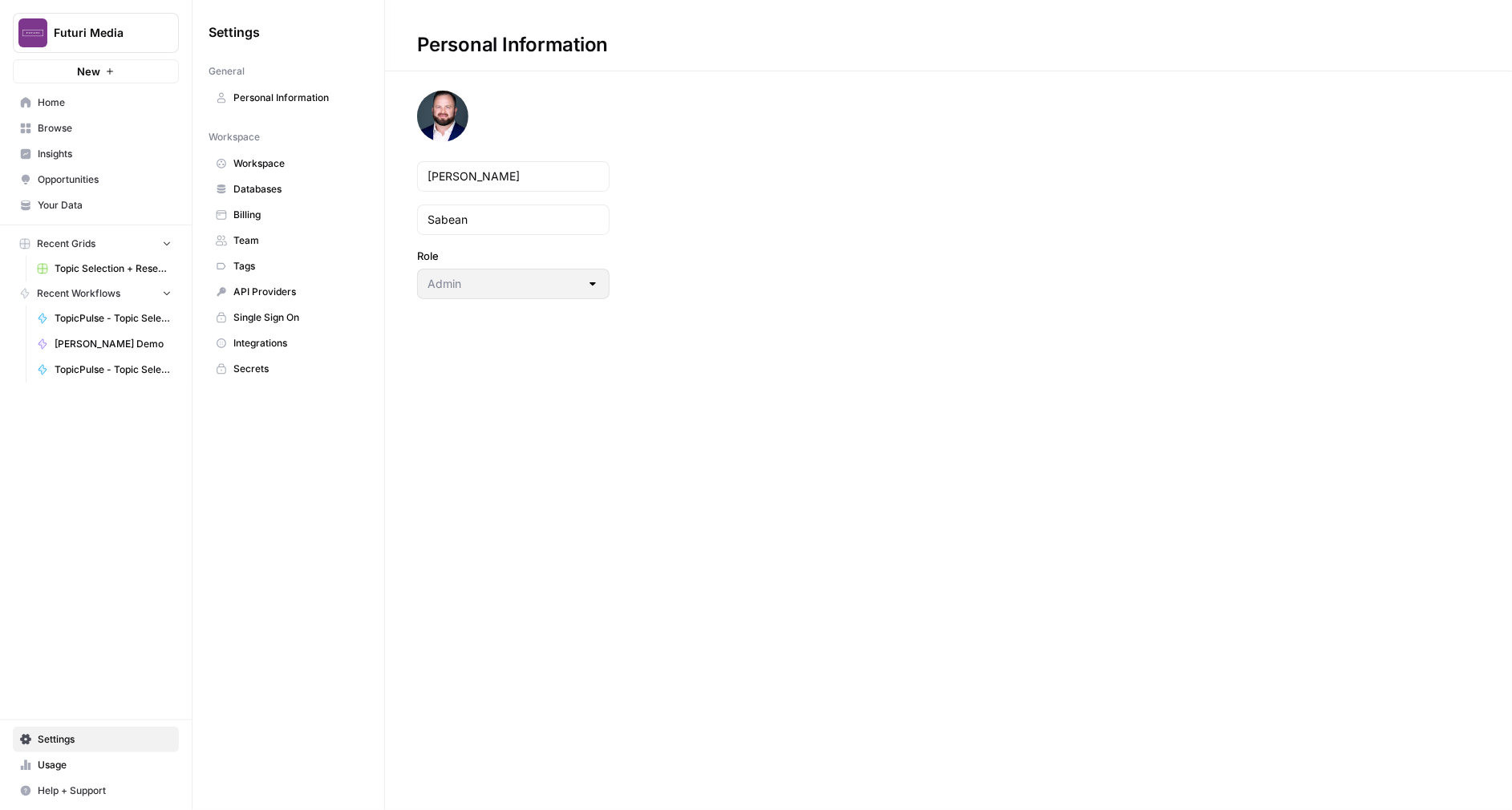
click at [285, 236] on span "Team" at bounding box center [297, 241] width 128 height 14
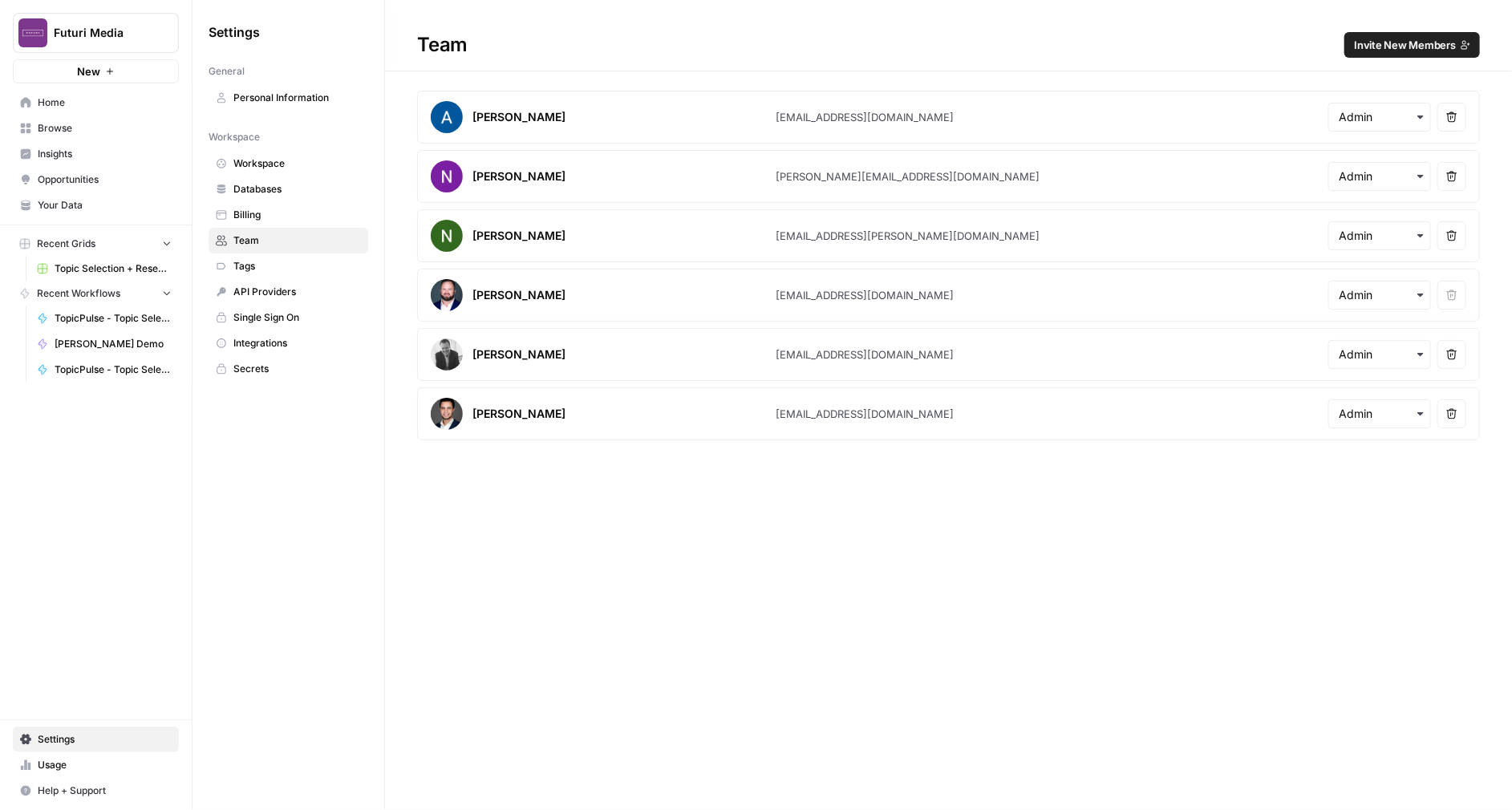
drag, startPoint x: 1066, startPoint y: 366, endPoint x: 1081, endPoint y: 365, distance: 15.0
click at [1074, 366] on article "[PERSON_NAME] [PERSON_NAME][EMAIL_ADDRESS][DOMAIN_NAME] Remove user" at bounding box center [948, 354] width 1063 height 53
click at [1449, 349] on icon "button" at bounding box center [1452, 354] width 12 height 12
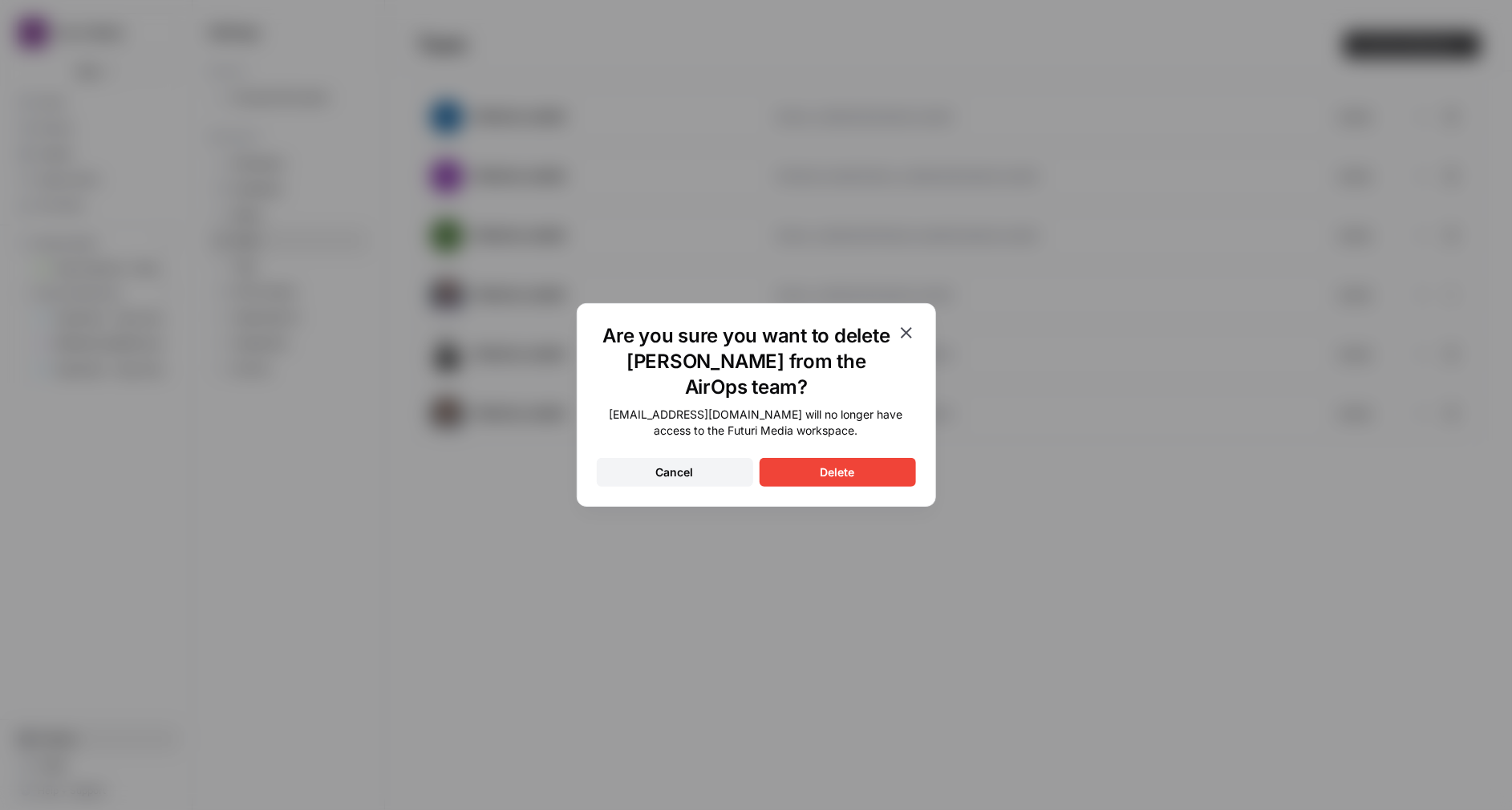
click at [819, 476] on button "Delete" at bounding box center [838, 472] width 156 height 29
drag, startPoint x: 1254, startPoint y: 471, endPoint x: 1044, endPoint y: 423, distance: 215.4
click at [1254, 471] on div "Are you sure you want to delete [PERSON_NAME] from the AirOps team? [PERSON_NAM…" at bounding box center [756, 405] width 1512 height 810
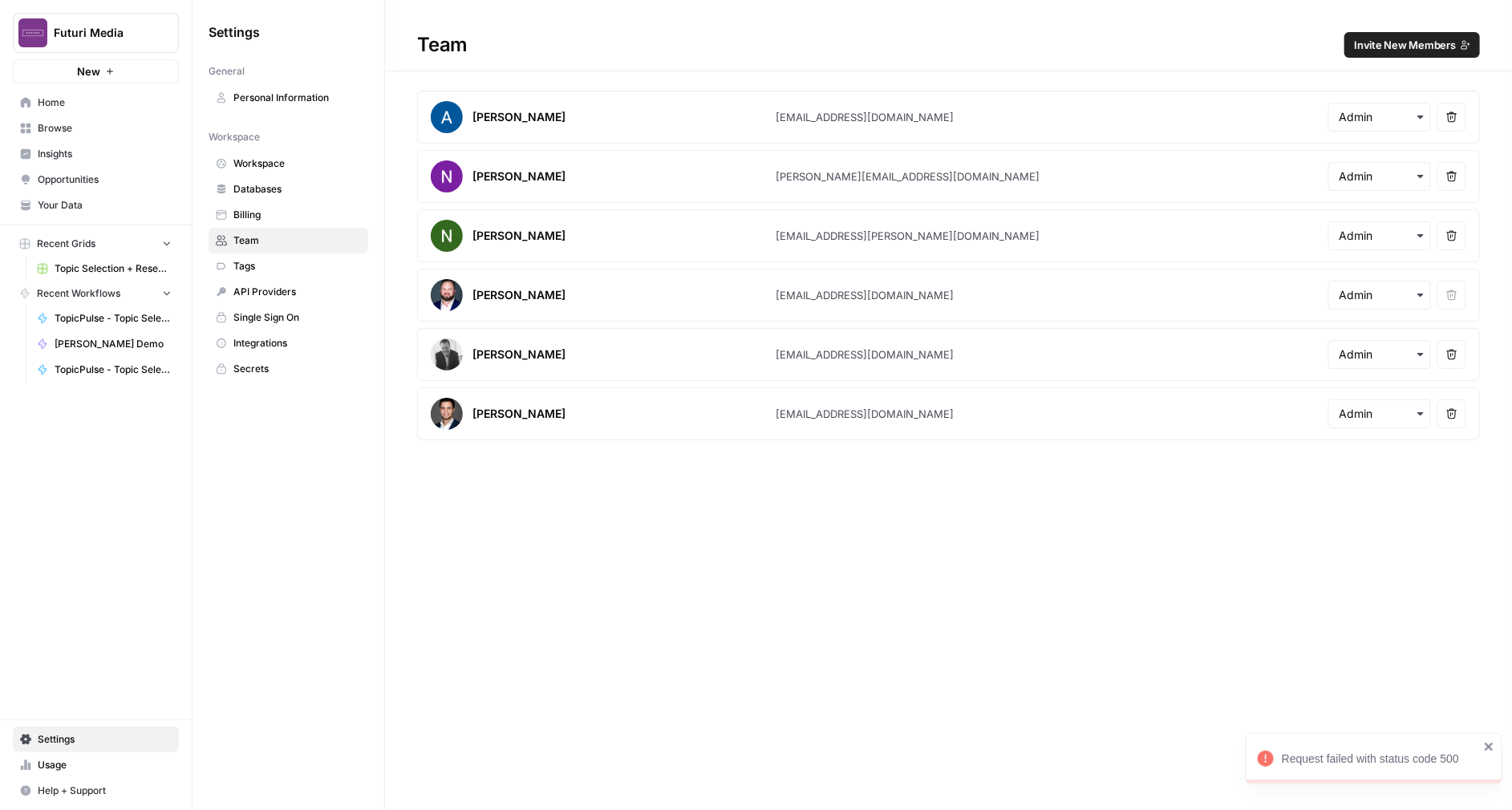
click at [1396, 42] on span "Invite New Members" at bounding box center [1404, 45] width 102 height 16
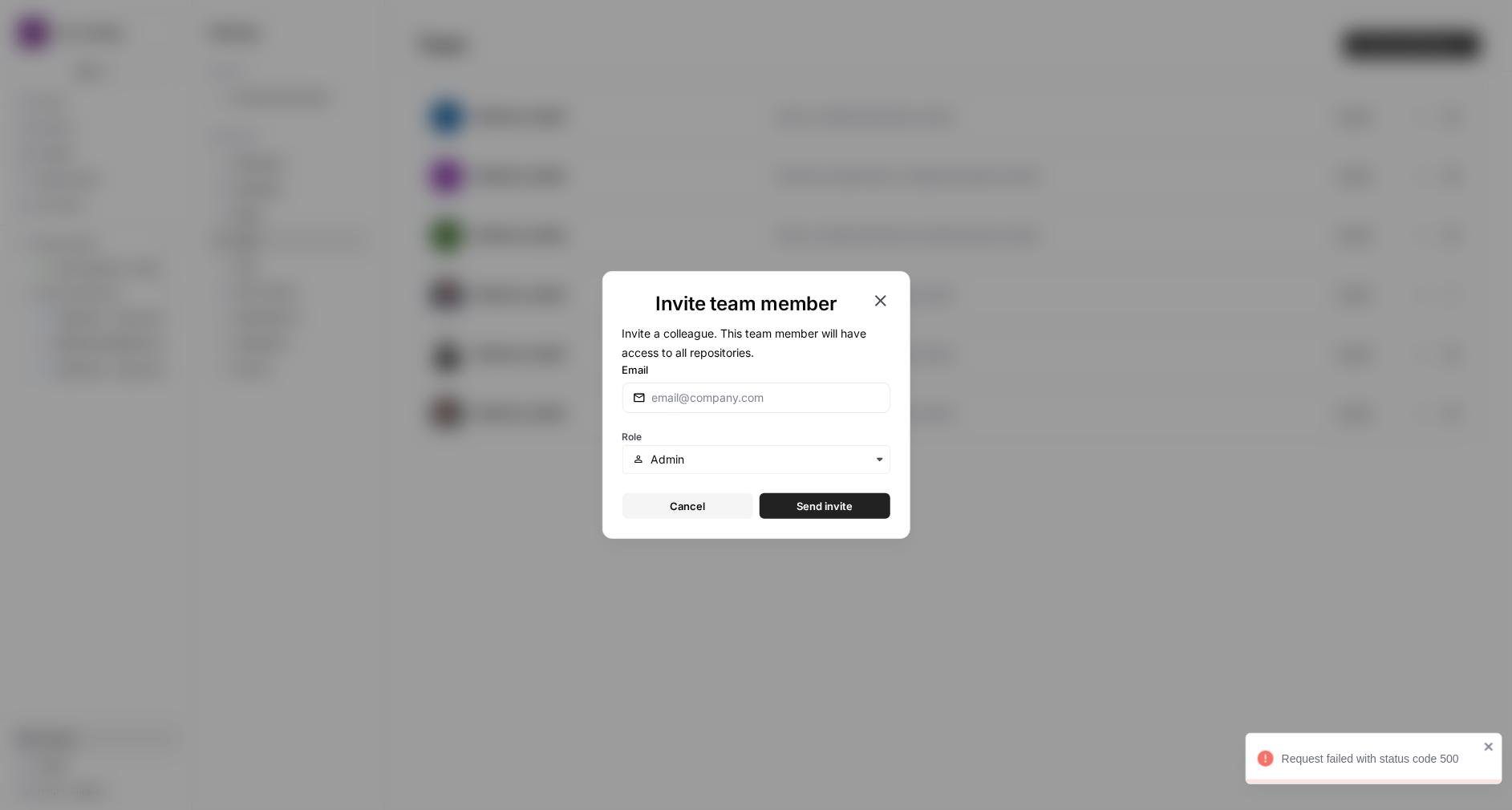
click at [685, 430] on div "Role" at bounding box center [756, 450] width 268 height 48
click at [700, 406] on div at bounding box center [756, 398] width 268 height 31
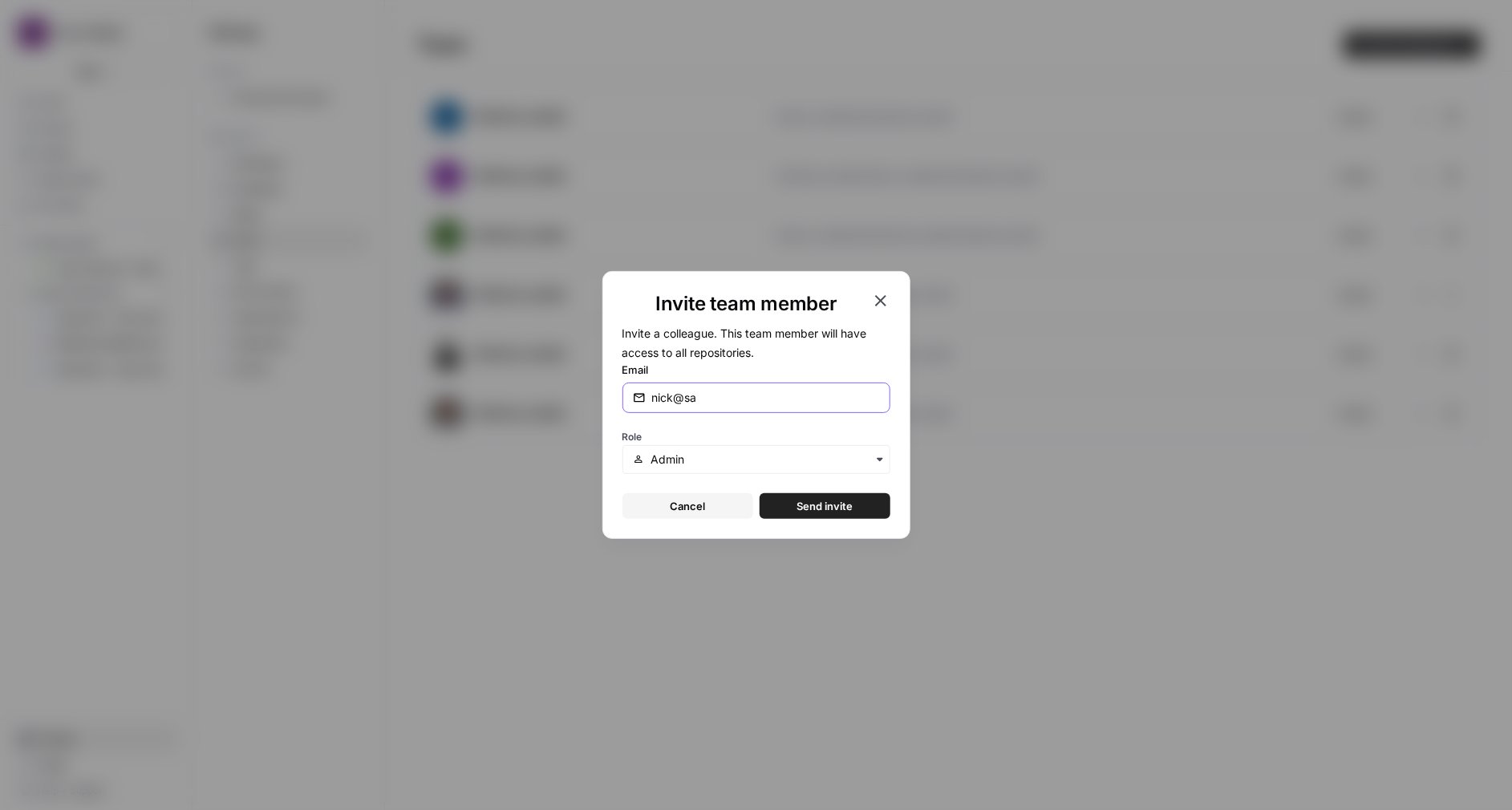
type input "[PERSON_NAME][EMAIL_ADDRESS][DOMAIN_NAME]"
click at [827, 513] on span "Send invite" at bounding box center [825, 506] width 57 height 16
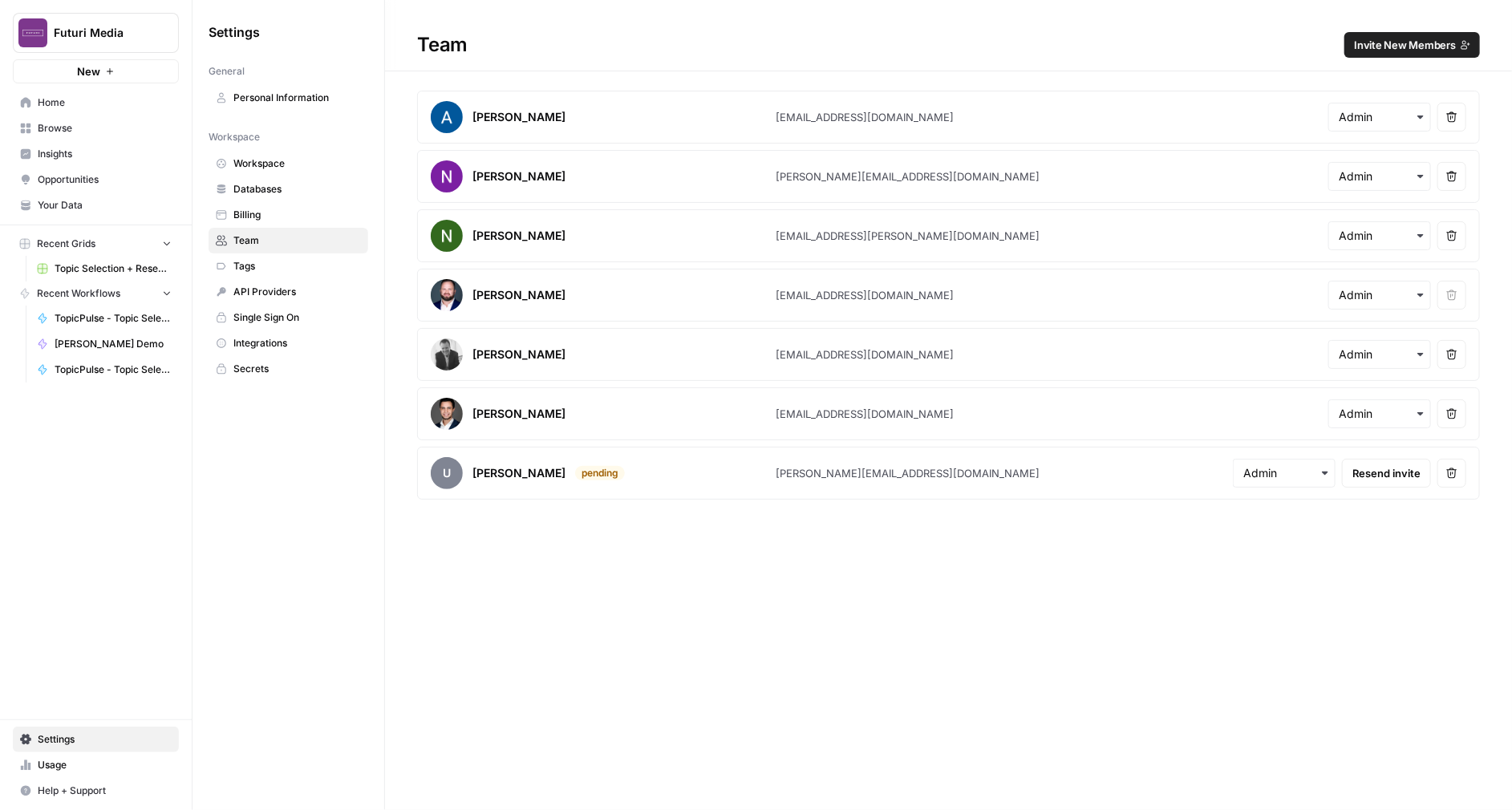
click at [288, 295] on span "API Providers" at bounding box center [297, 292] width 128 height 14
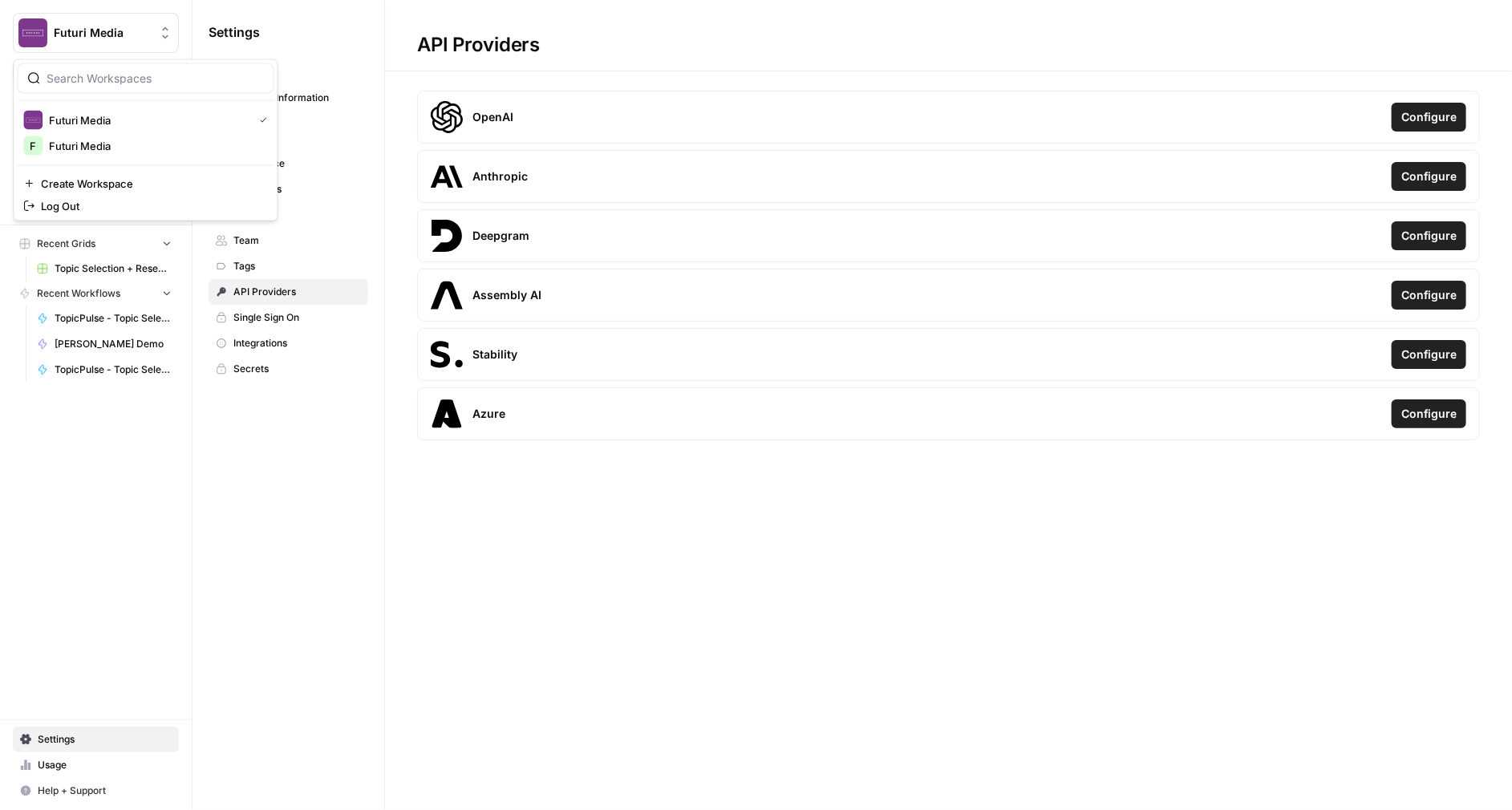
click at [96, 37] on span "Futuri Media" at bounding box center [102, 33] width 97 height 16
click at [268, 311] on span "Single Sign On" at bounding box center [297, 318] width 128 height 14
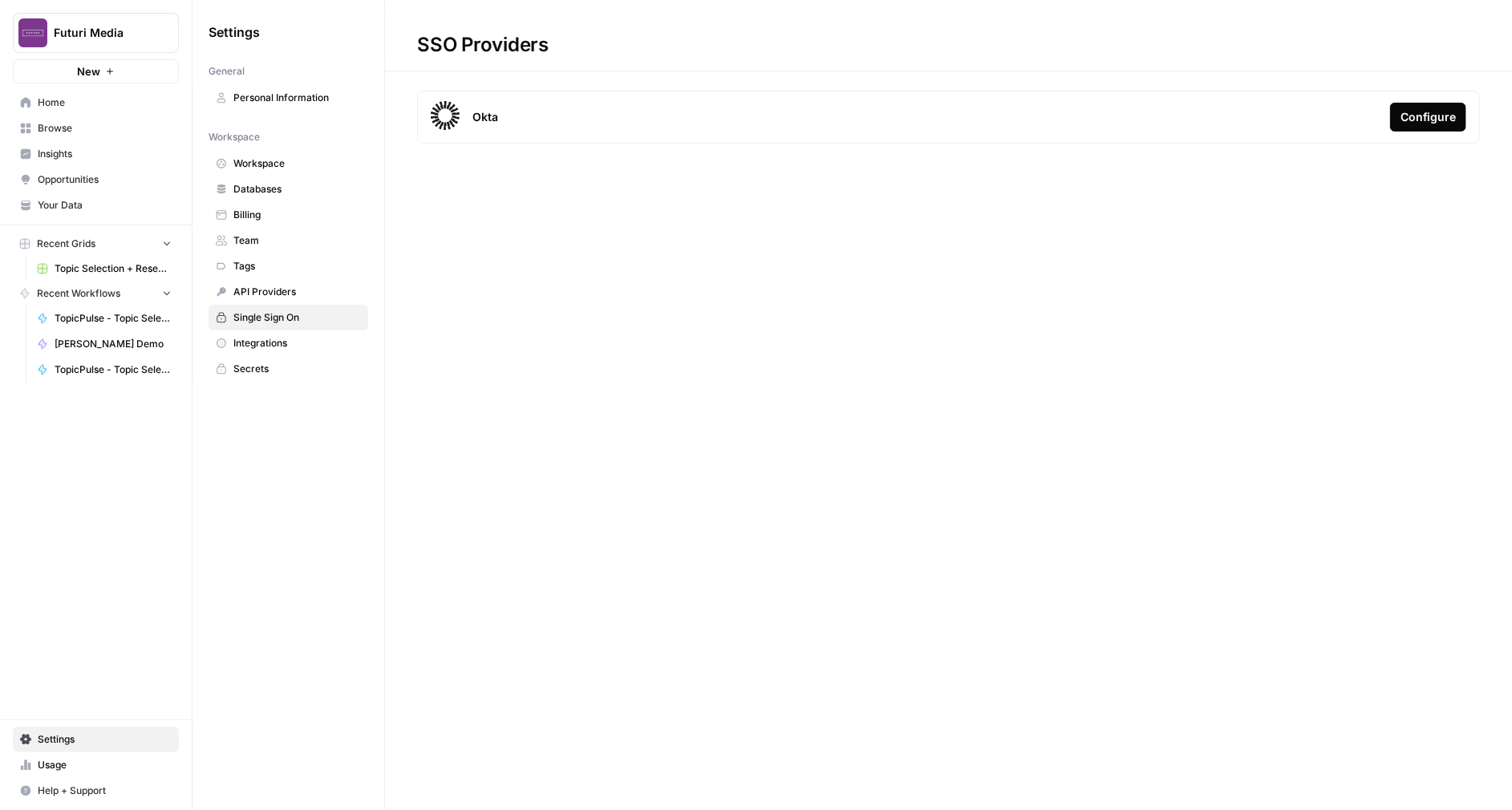
click at [261, 353] on link "Integrations" at bounding box center [288, 343] width 160 height 26
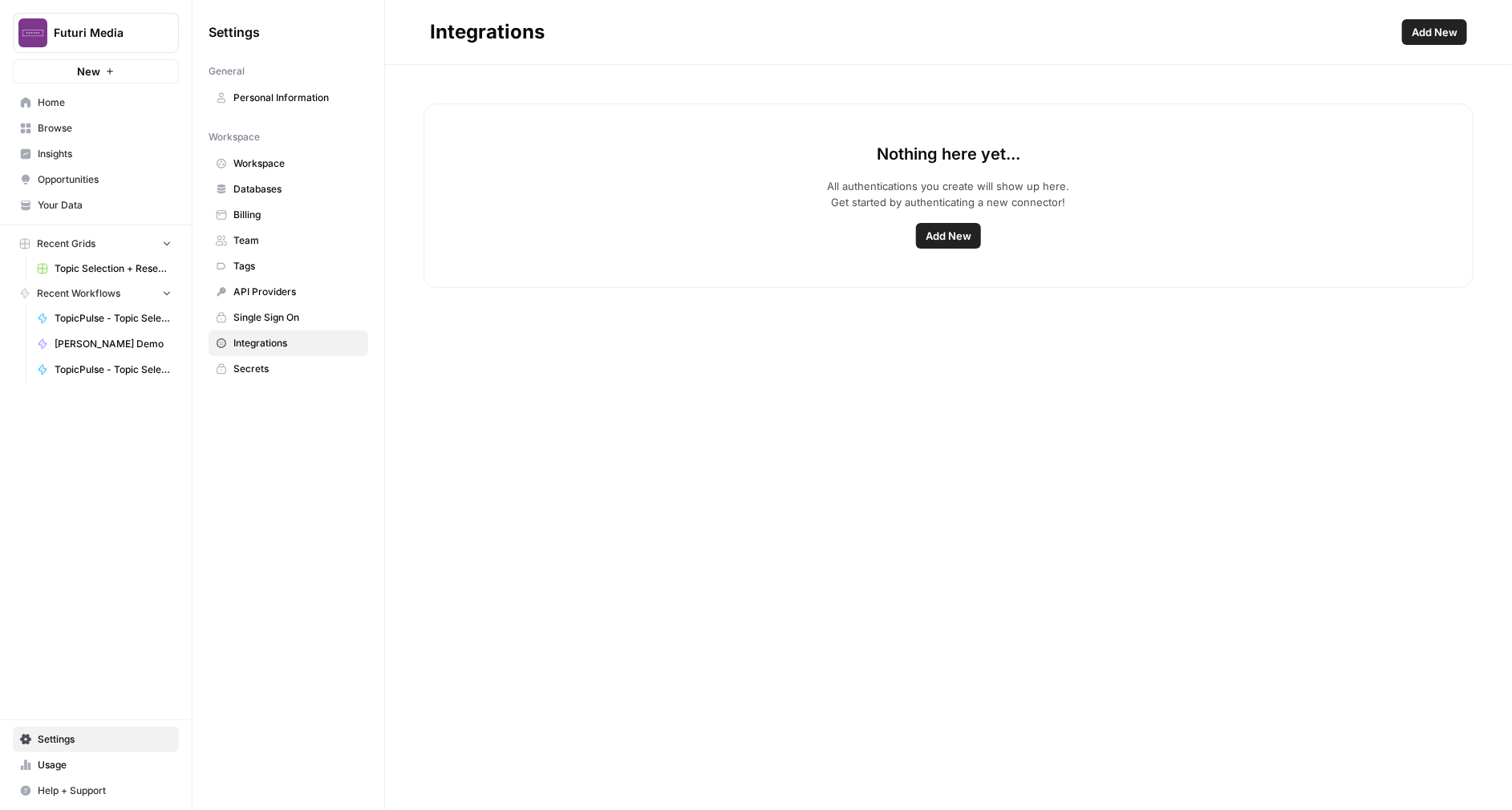
click at [259, 363] on span "Secrets" at bounding box center [297, 369] width 128 height 14
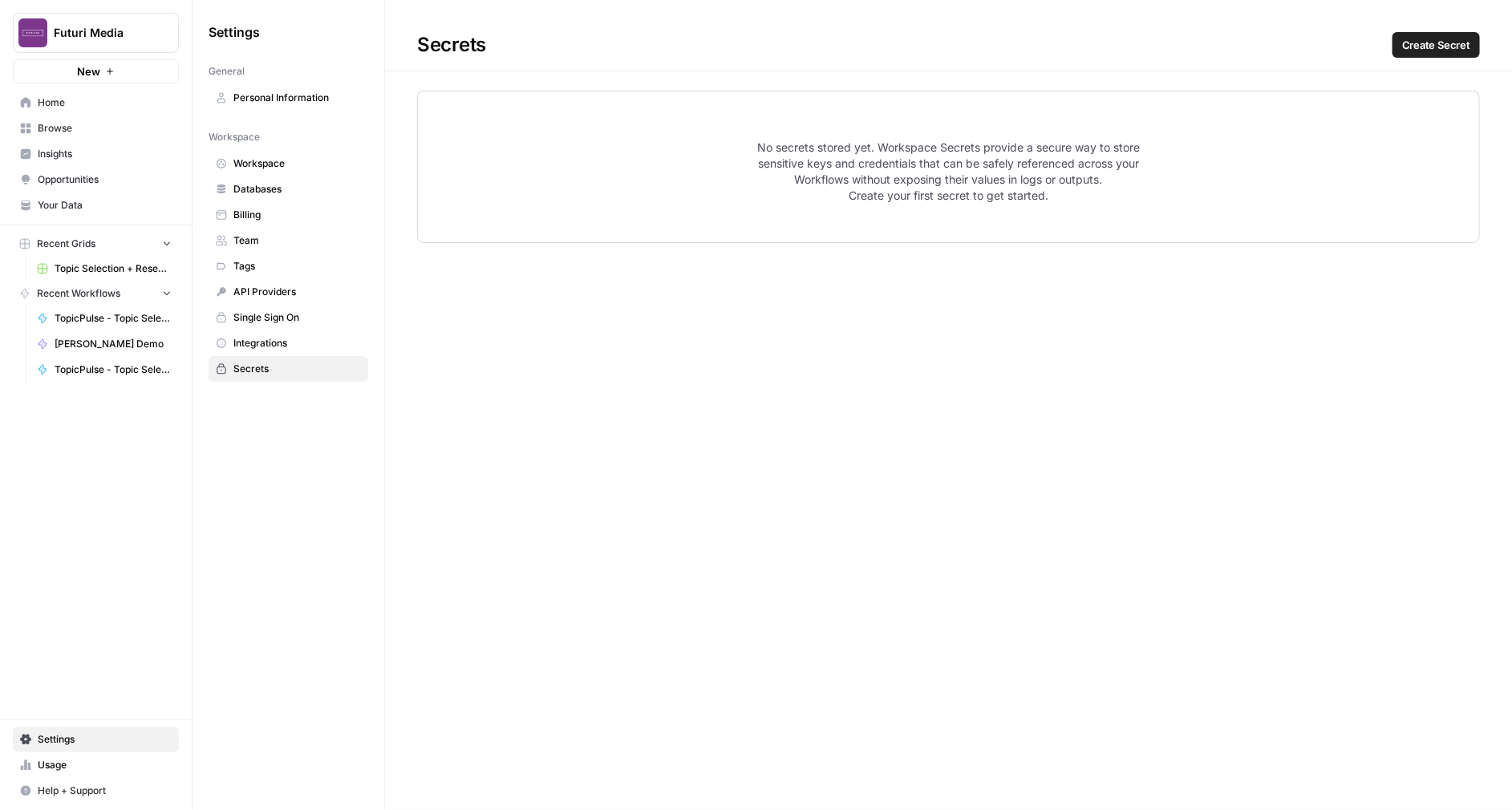
click at [270, 160] on span "Workspace" at bounding box center [297, 163] width 128 height 14
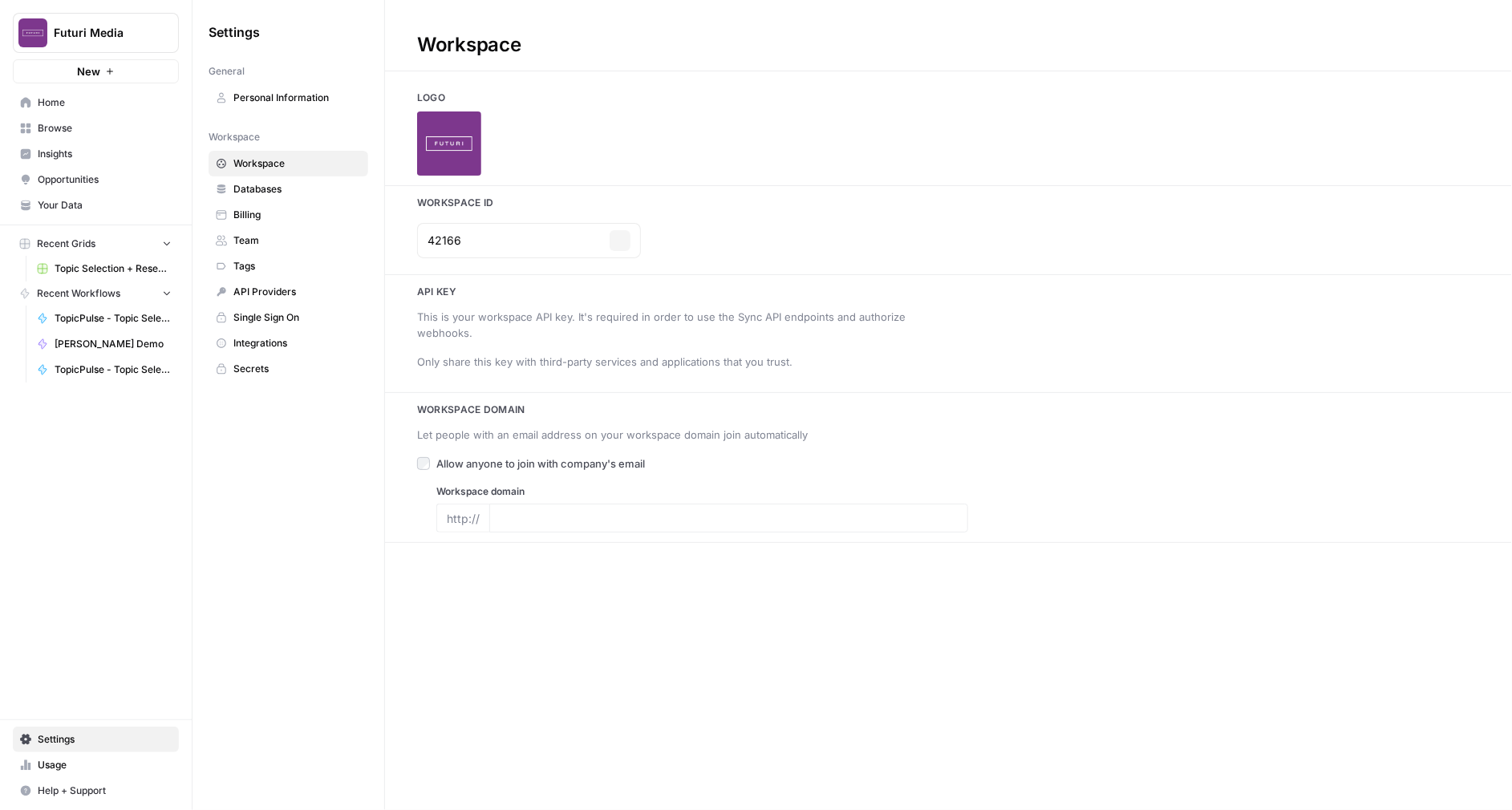
type input "[URL][DOMAIN_NAME]"
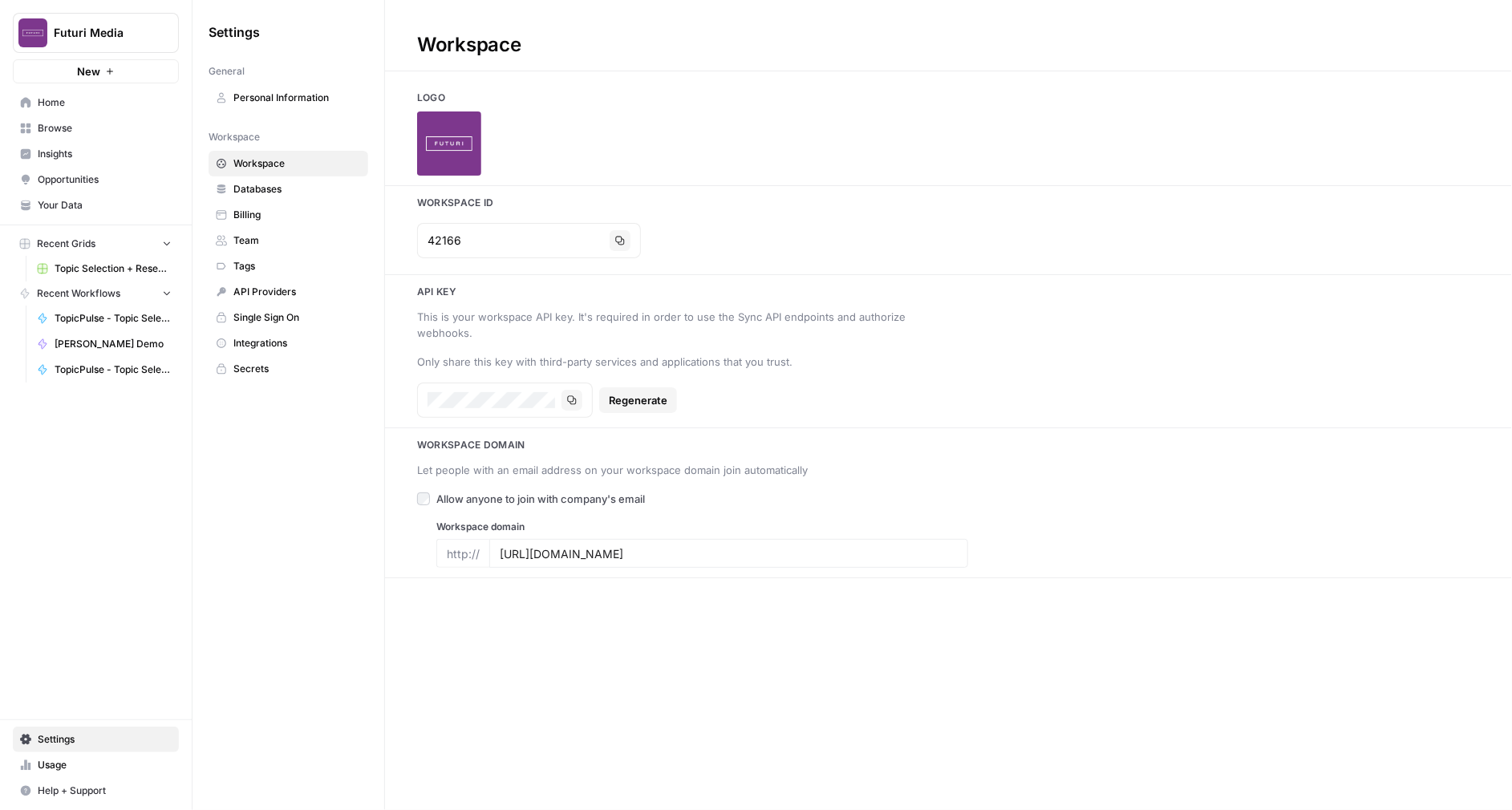
click at [302, 95] on span "Personal Information" at bounding box center [297, 98] width 128 height 14
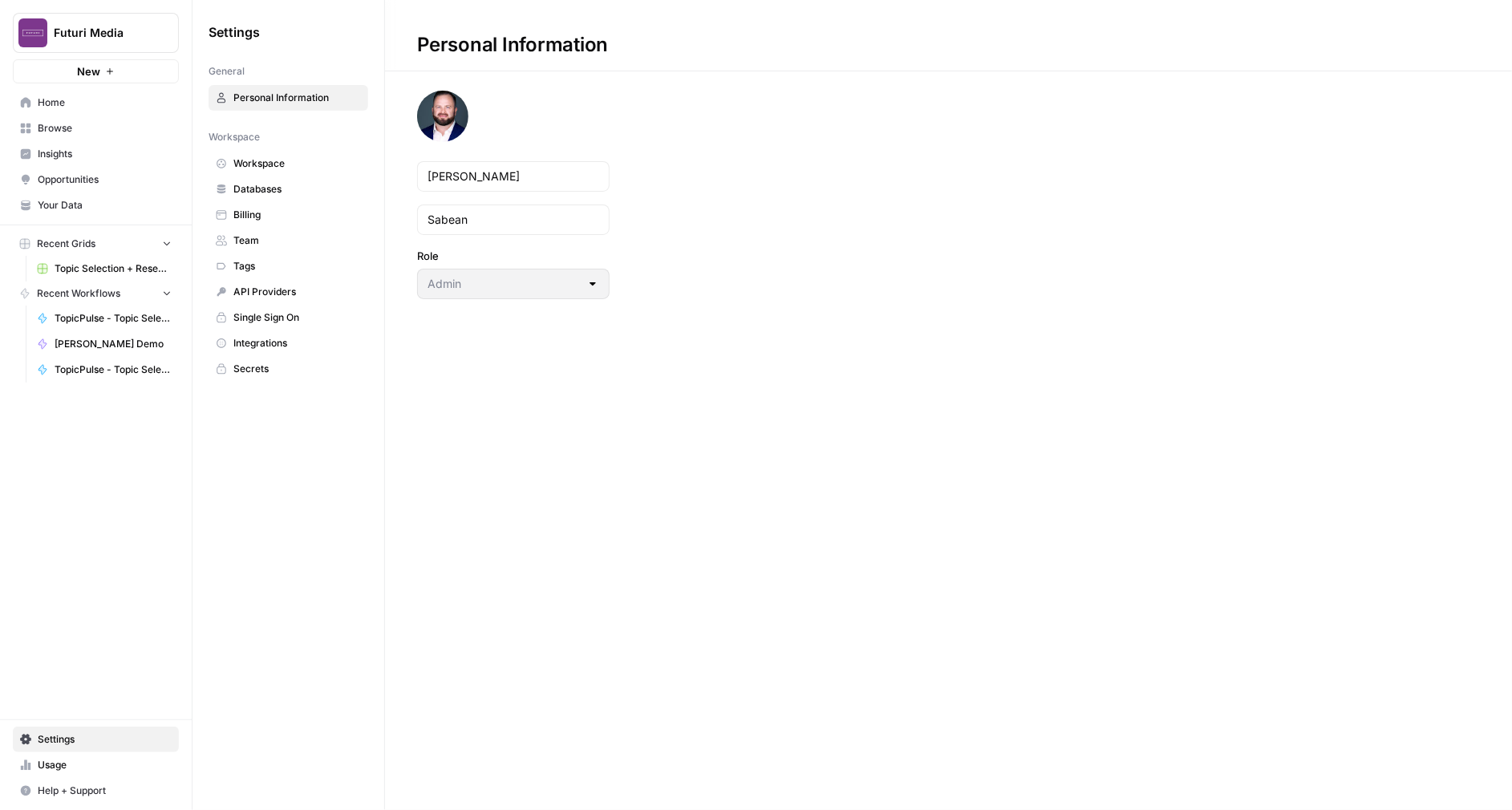
click at [97, 780] on button "Help + Support" at bounding box center [95, 790] width 166 height 26
click at [100, 771] on span "Usage" at bounding box center [104, 765] width 134 height 14
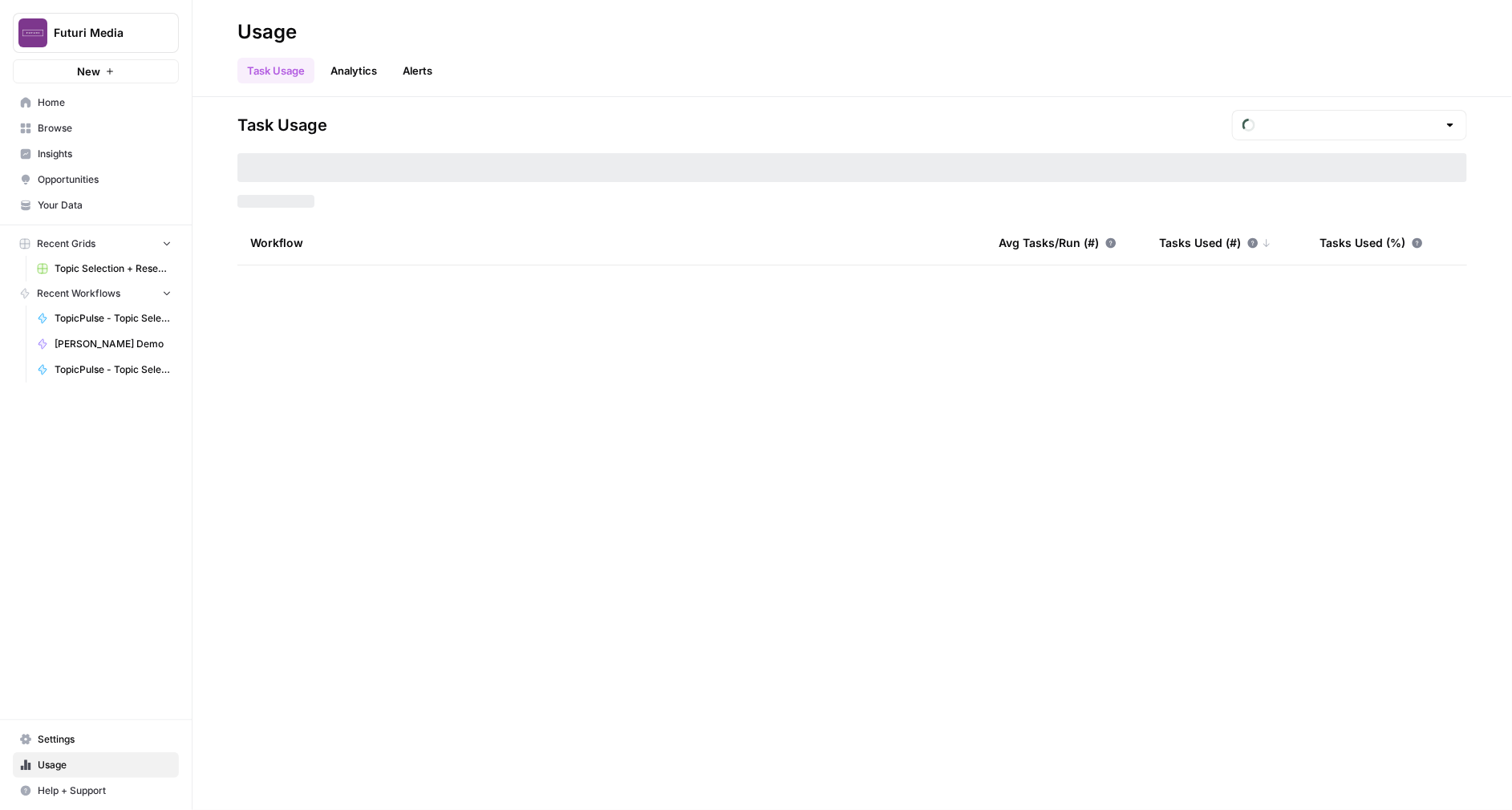
type input "September Tasks"
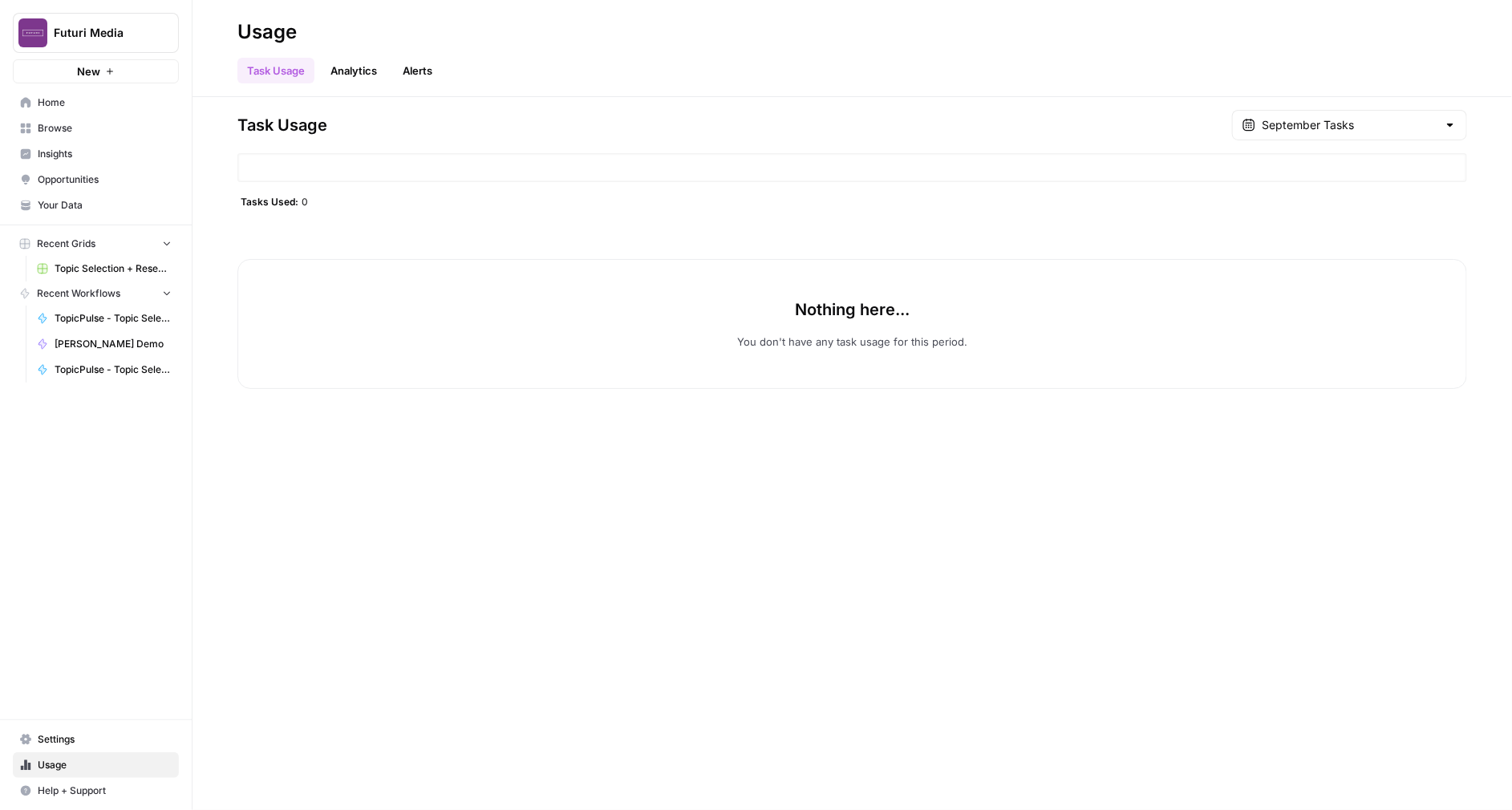
click at [75, 112] on link "Home" at bounding box center [95, 102] width 166 height 26
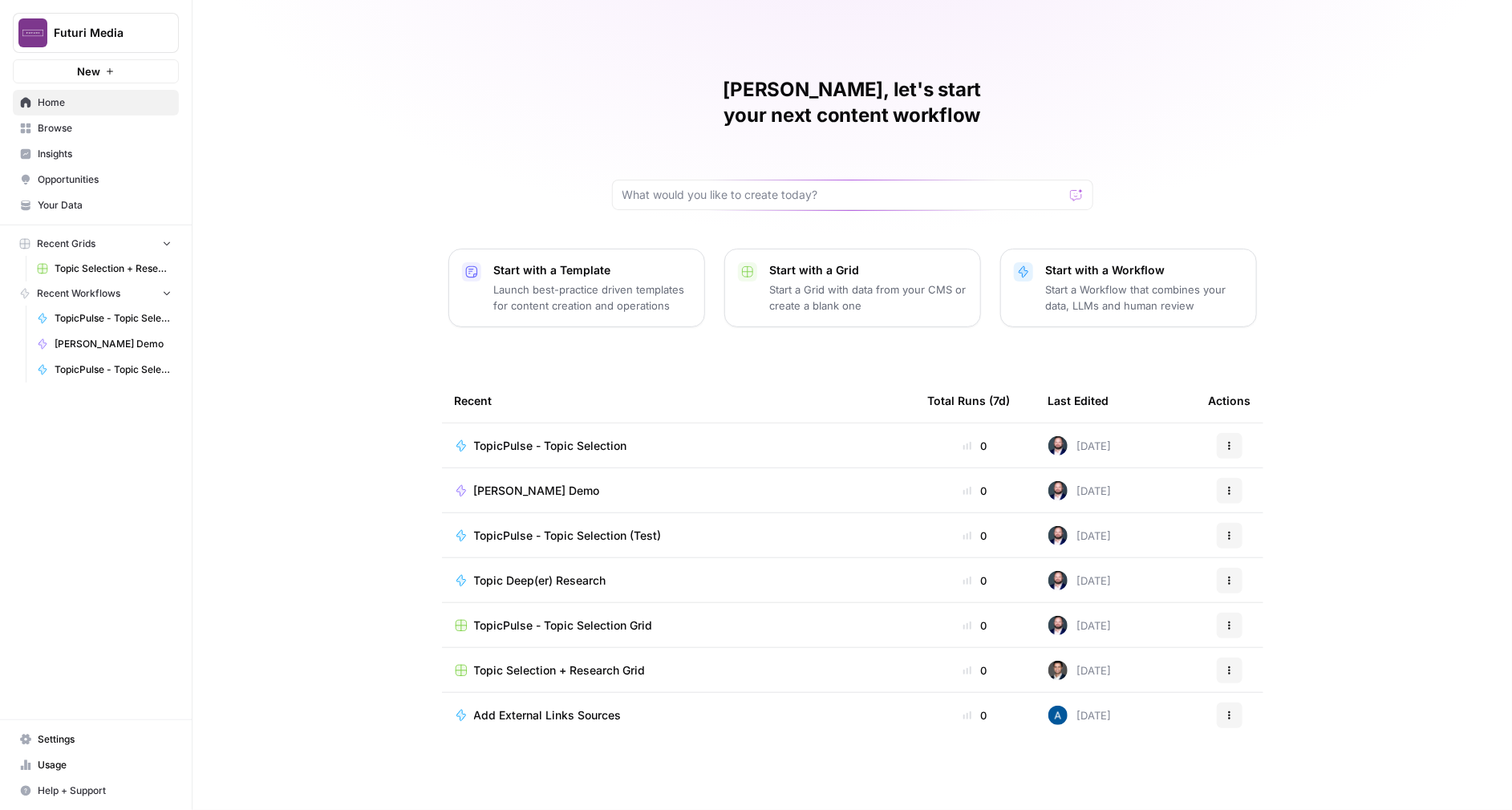
click at [77, 131] on span "Browse" at bounding box center [104, 128] width 134 height 14
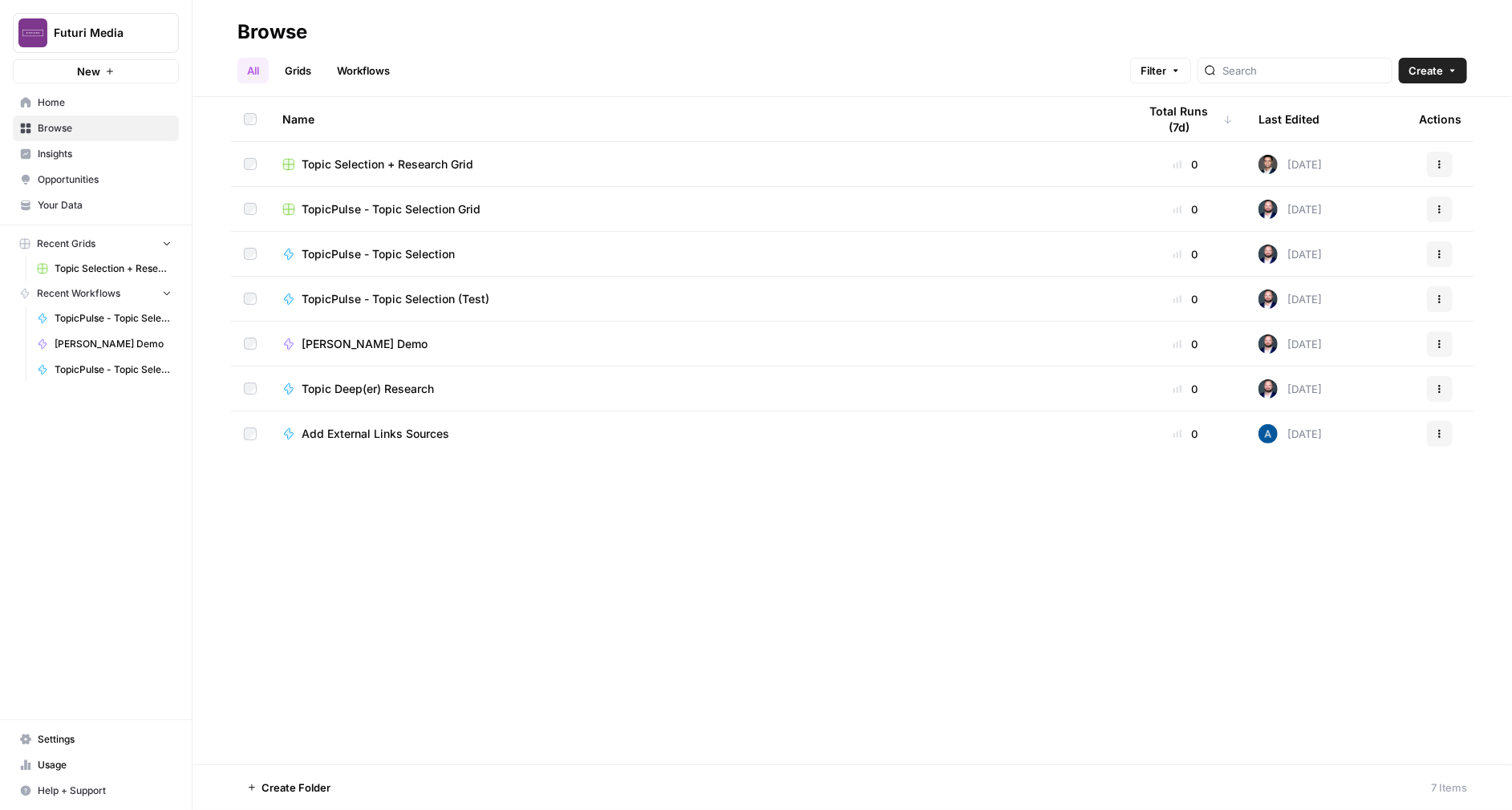
click at [75, 151] on span "Insights" at bounding box center [104, 154] width 134 height 14
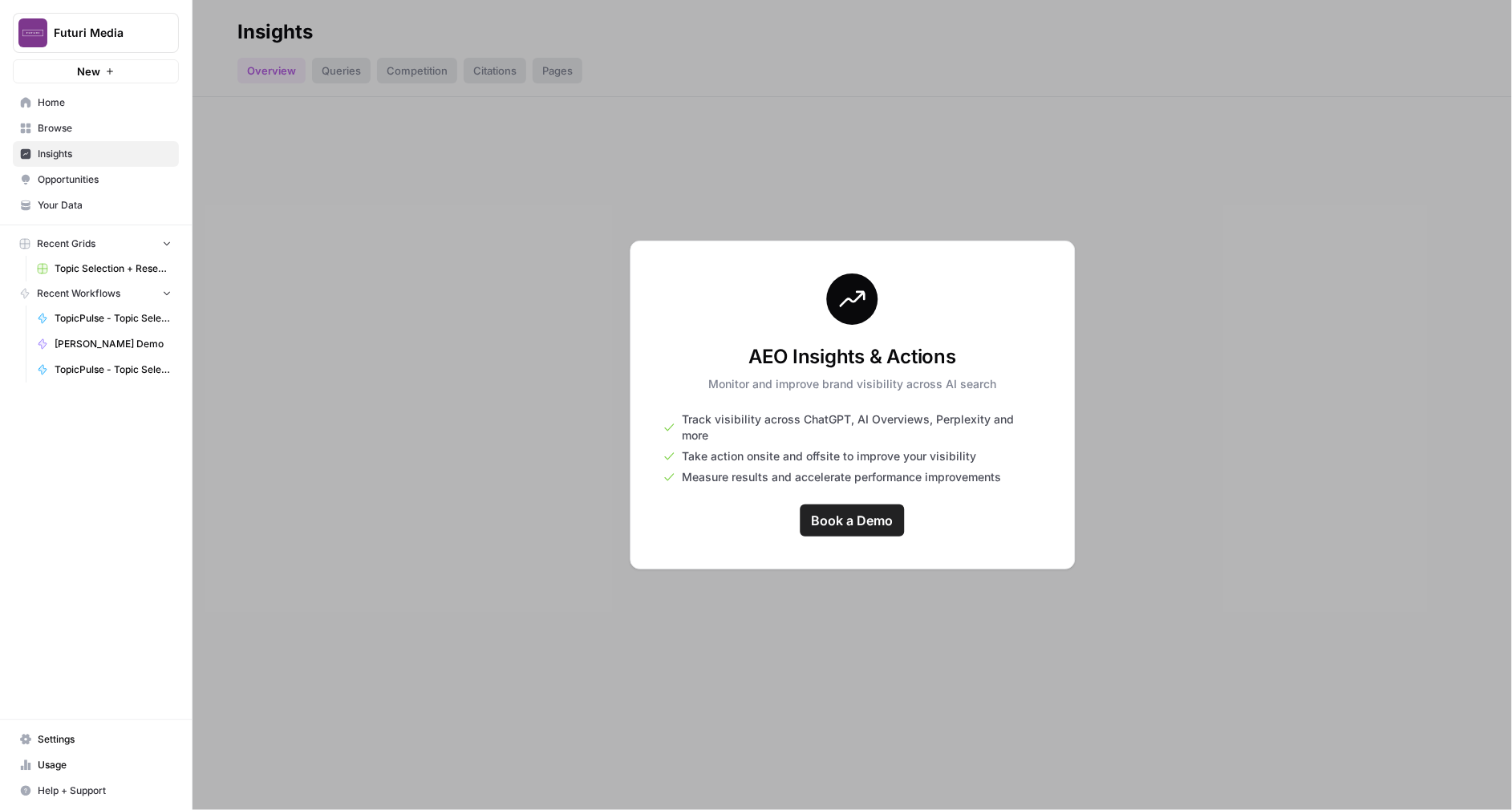
click at [75, 180] on span "Opportunities" at bounding box center [104, 180] width 134 height 14
click at [75, 201] on span "Your Data" at bounding box center [104, 206] width 134 height 14
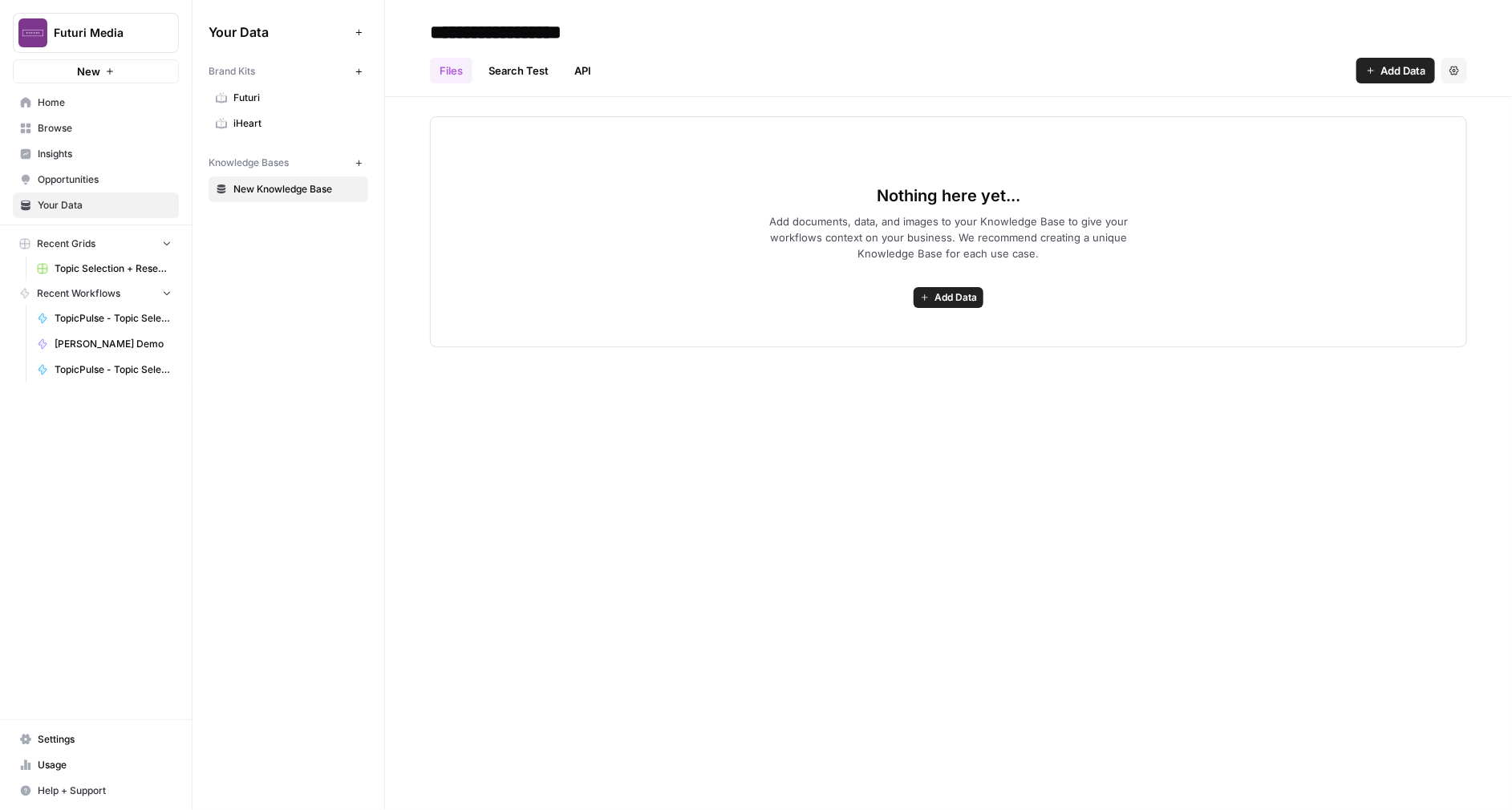
click at [283, 102] on span "Futuri" at bounding box center [297, 98] width 128 height 14
